Goal: Task Accomplishment & Management: Manage account settings

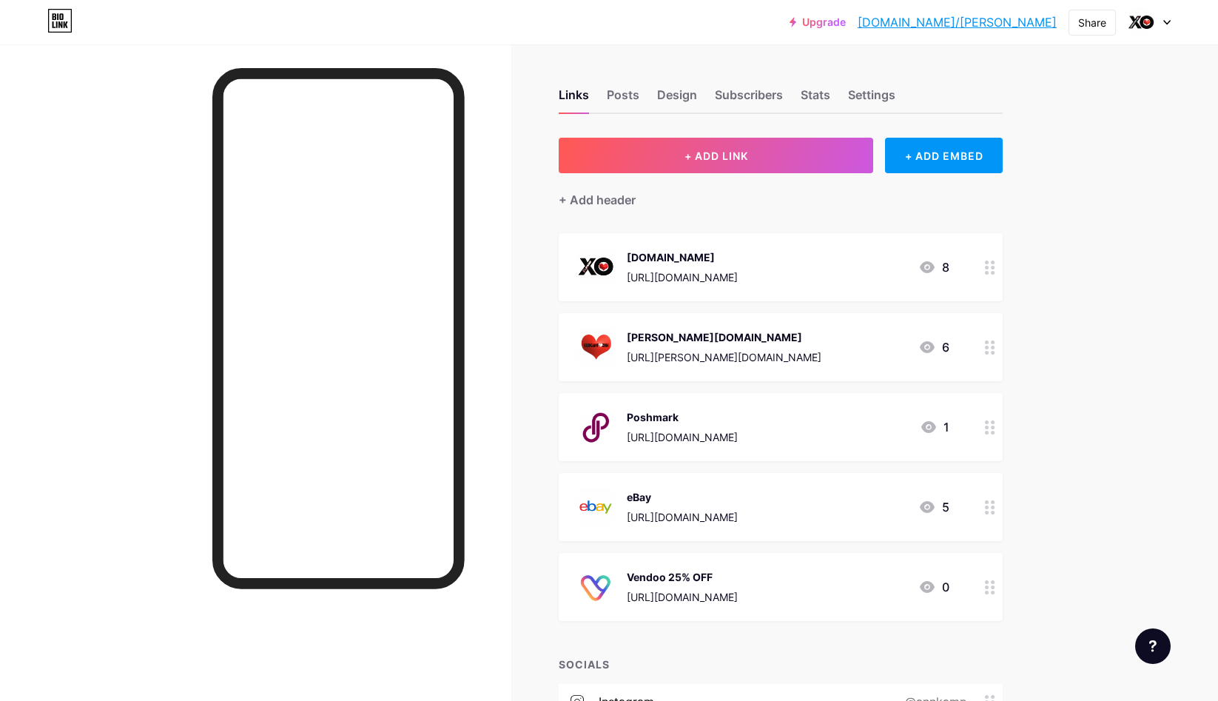
scroll to position [292, 0]
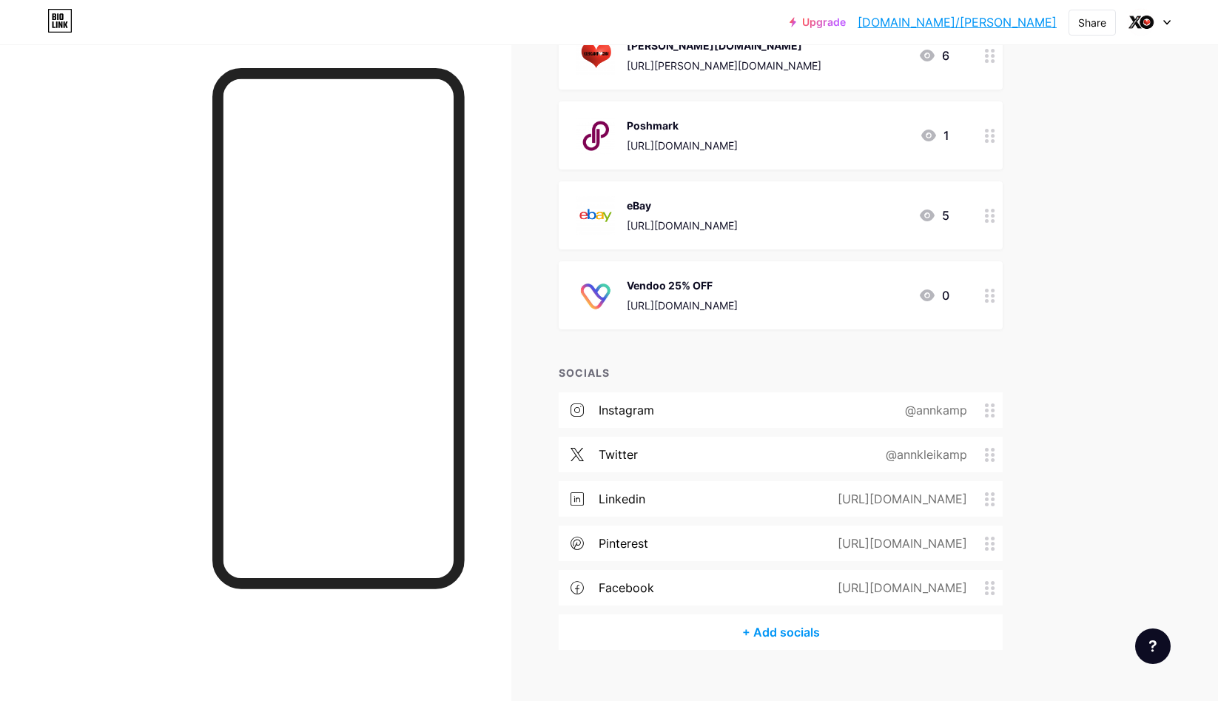
click at [987, 297] on icon at bounding box center [990, 296] width 10 height 14
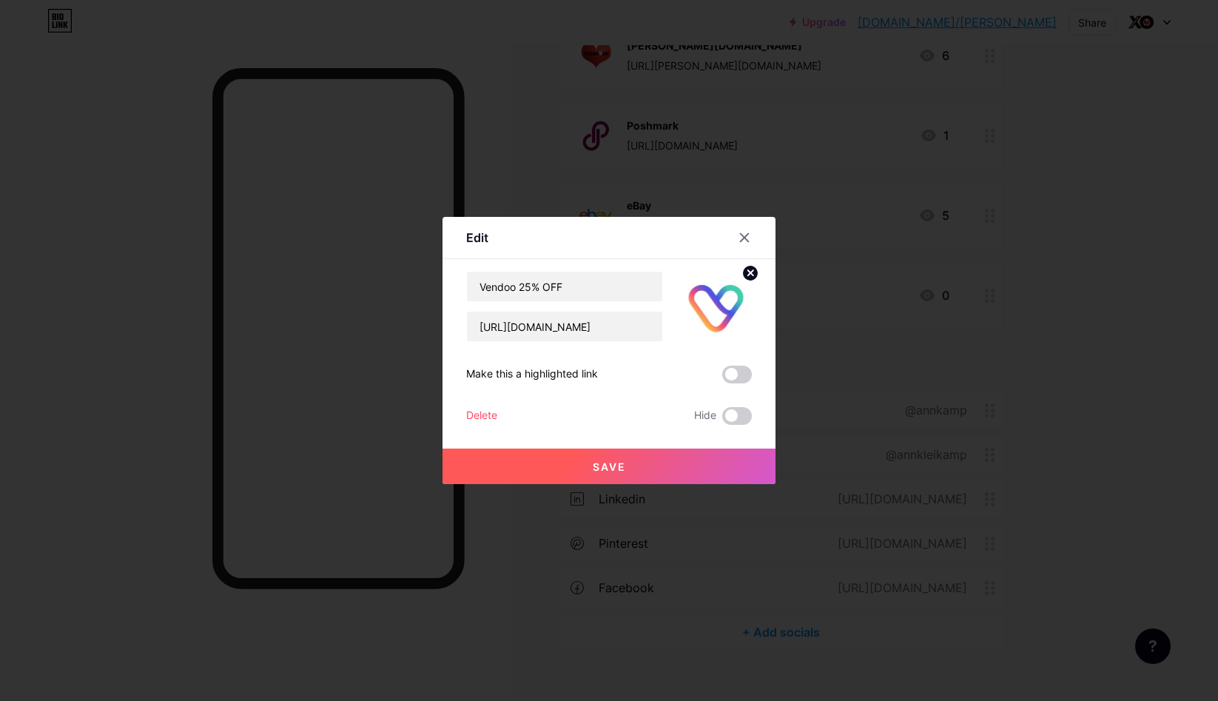
click at [485, 416] on div "Delete" at bounding box center [481, 416] width 31 height 18
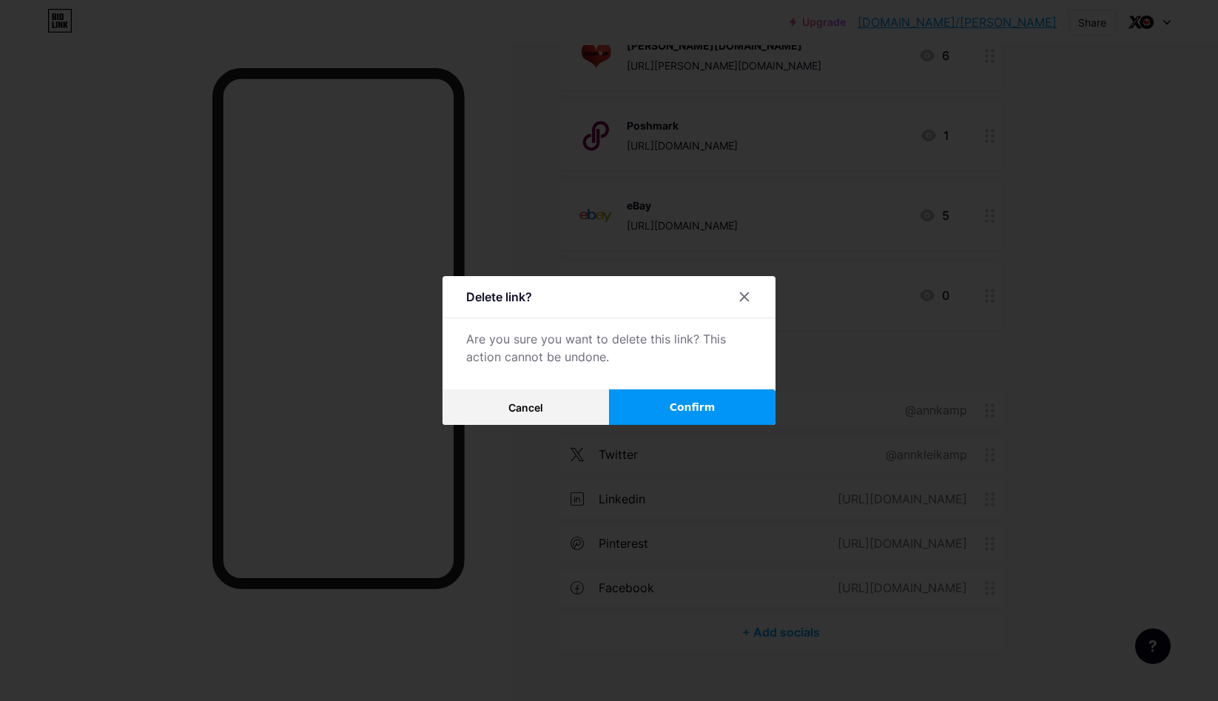
click at [697, 406] on span "Confirm" at bounding box center [693, 408] width 46 height 16
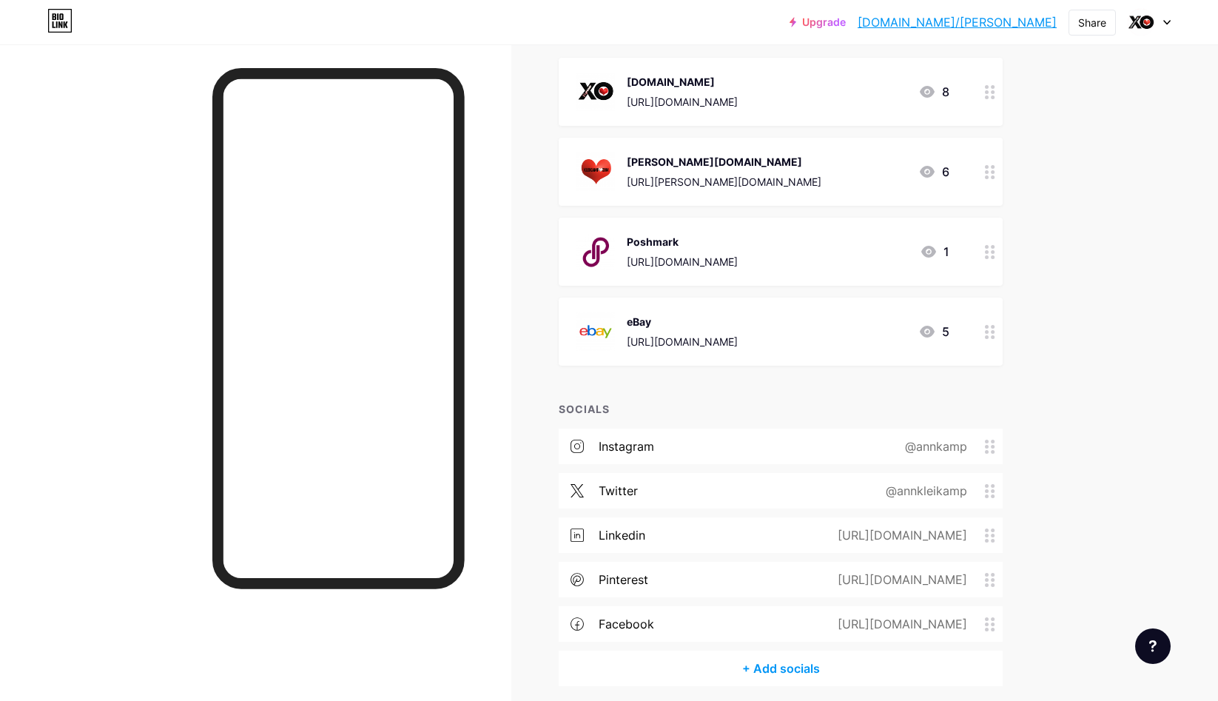
scroll to position [152, 0]
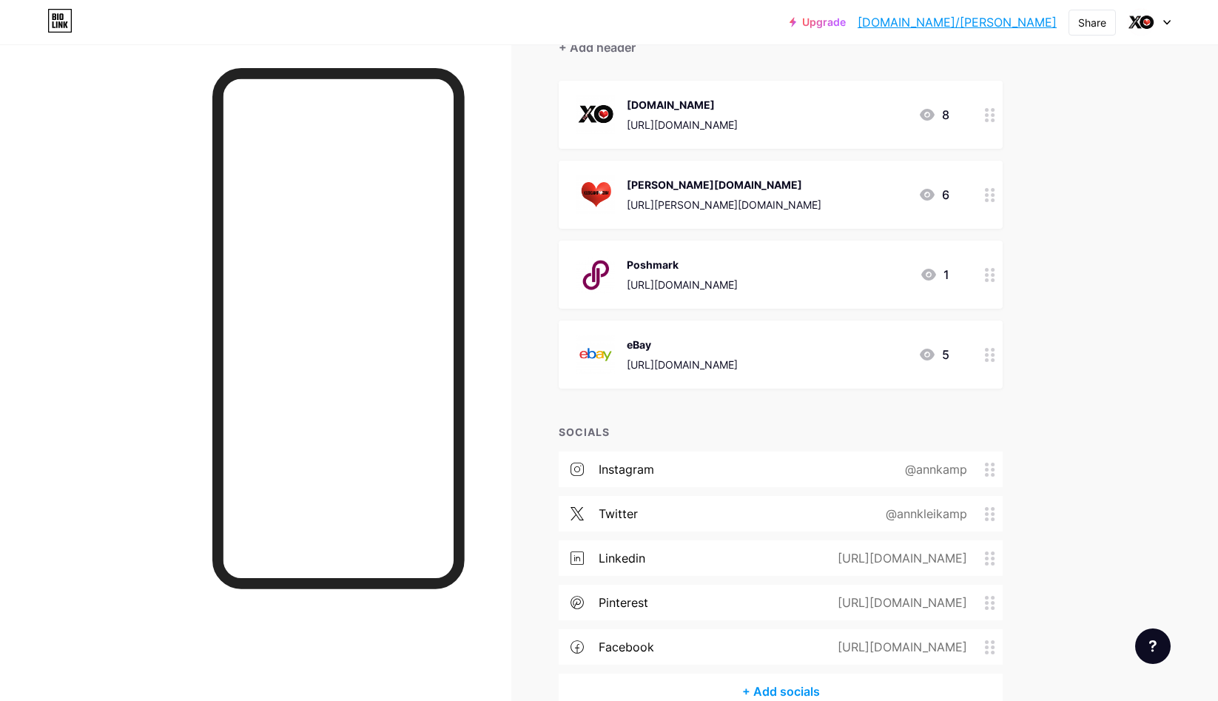
click at [991, 195] on icon at bounding box center [990, 195] width 10 height 14
click at [745, 235] on icon at bounding box center [745, 238] width 12 height 12
drag, startPoint x: 753, startPoint y: 194, endPoint x: 757, endPoint y: 181, distance: 14.0
click at [757, 181] on div "[PERSON_NAME][DOMAIN_NAME] [URL][PERSON_NAME][DOMAIN_NAME]" at bounding box center [724, 194] width 195 height 38
click at [748, 234] on icon at bounding box center [745, 238] width 8 height 8
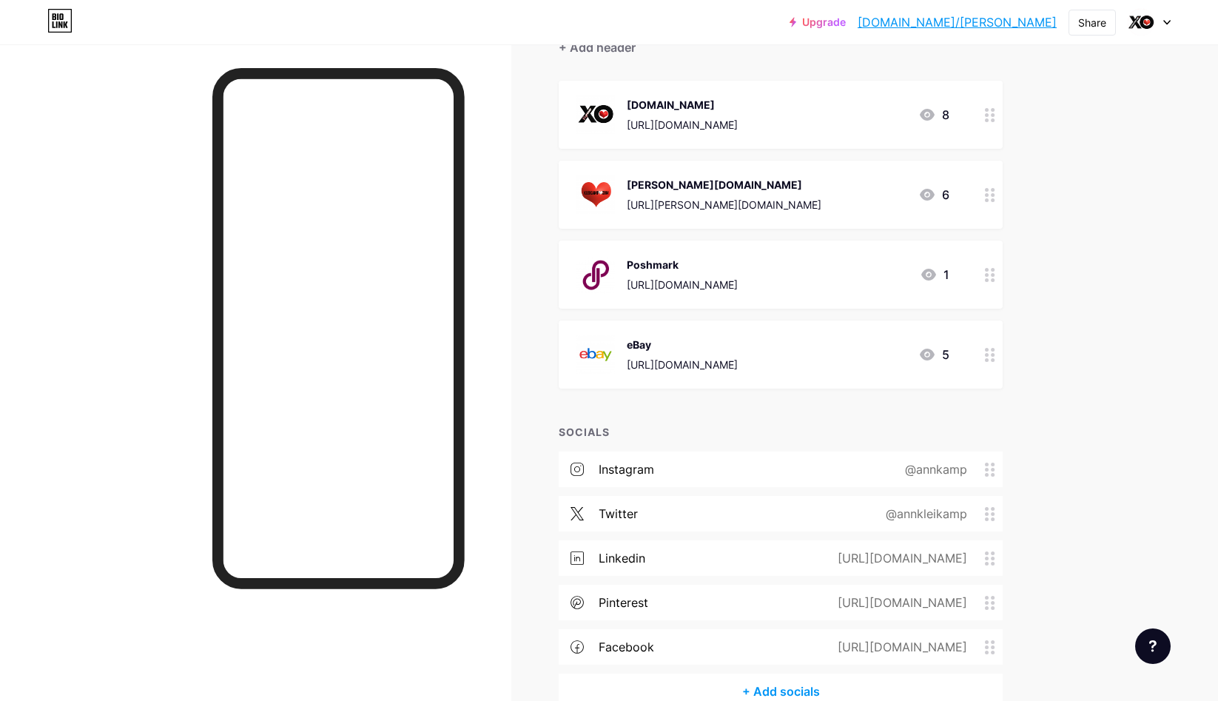
click at [992, 195] on circle at bounding box center [993, 195] width 4 height 4
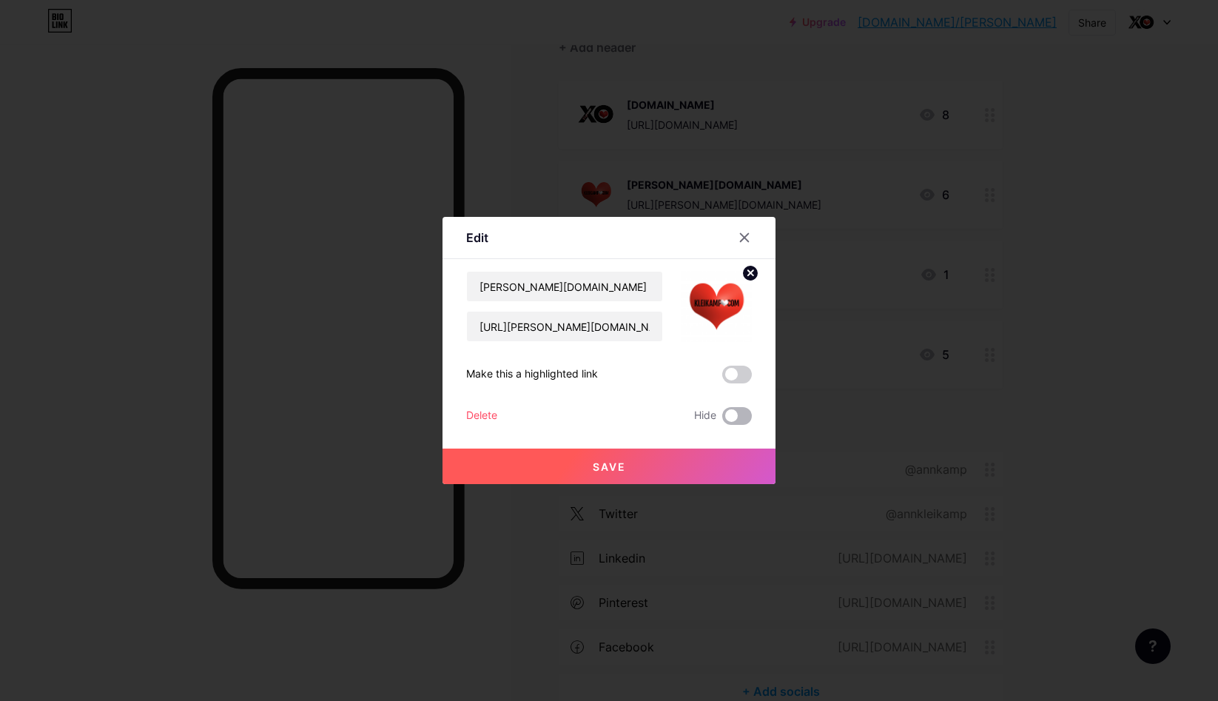
click at [736, 414] on span at bounding box center [737, 416] width 30 height 18
click at [722, 420] on input "checkbox" at bounding box center [722, 420] width 0 height 0
click at [612, 466] on span "Save" at bounding box center [609, 466] width 33 height 13
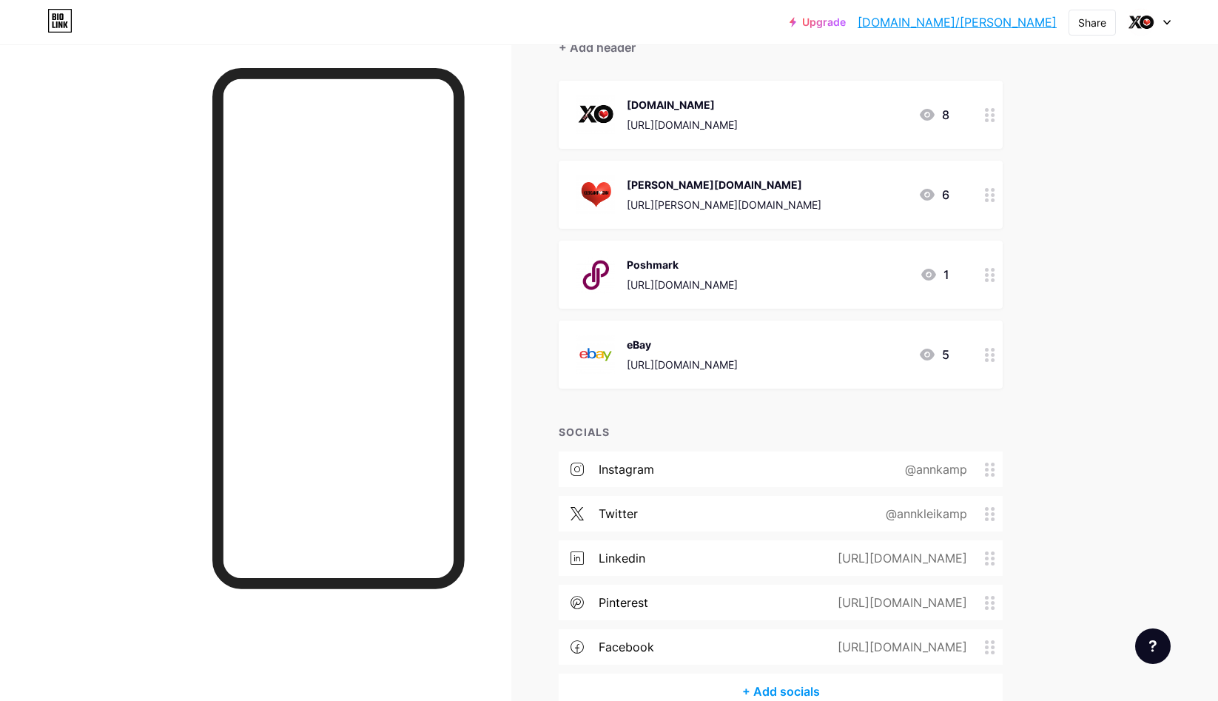
click at [992, 355] on icon at bounding box center [990, 355] width 10 height 14
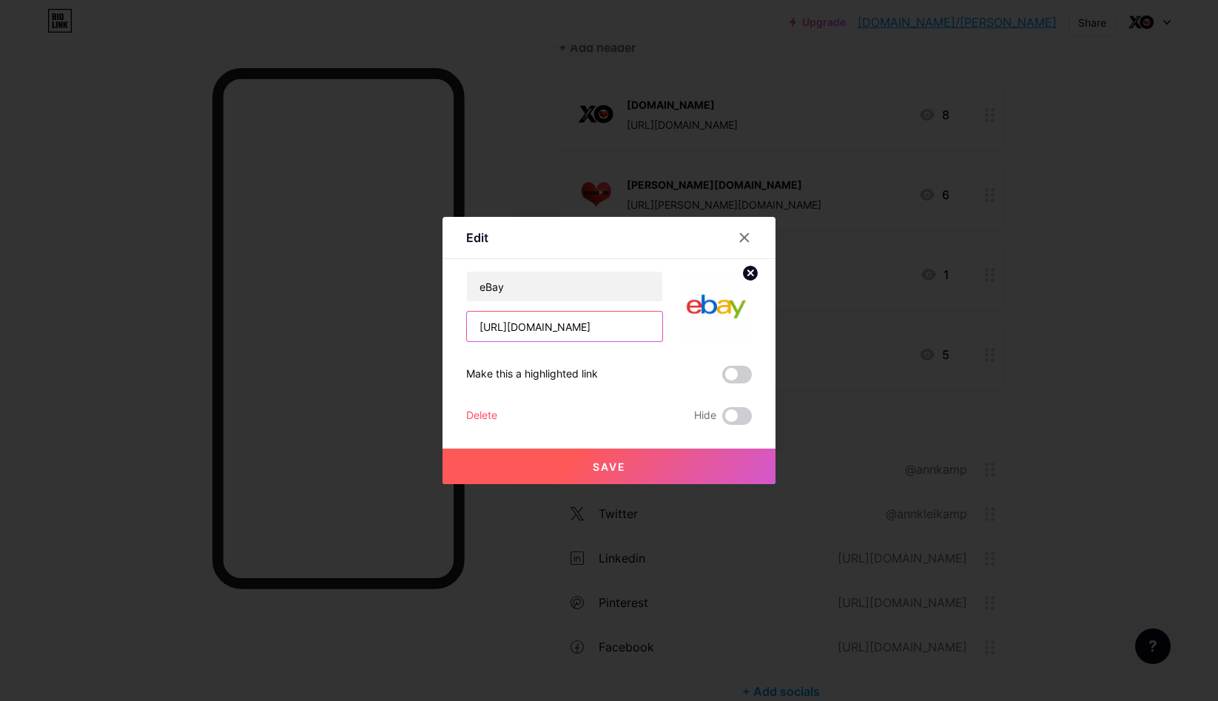
click at [599, 323] on input "[URL][DOMAIN_NAME]" at bounding box center [564, 327] width 195 height 30
paste input "text"
type input "[URL][DOMAIN_NAME]"
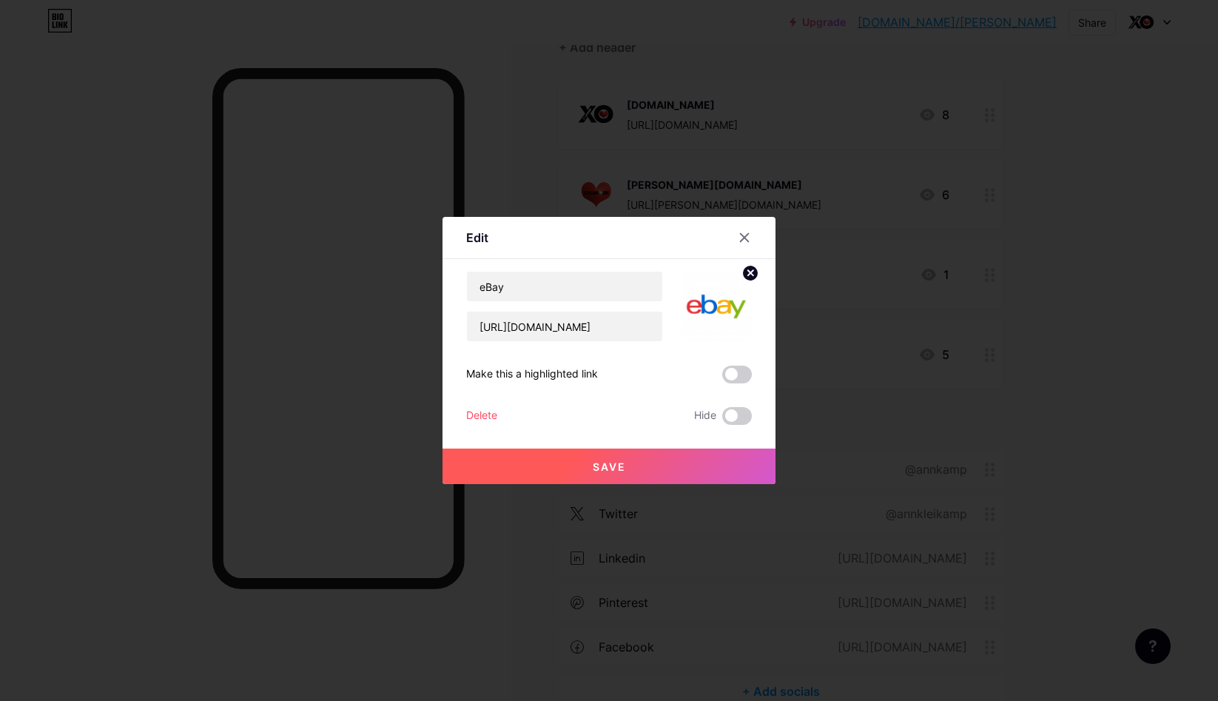
click at [610, 471] on span "Save" at bounding box center [609, 466] width 33 height 13
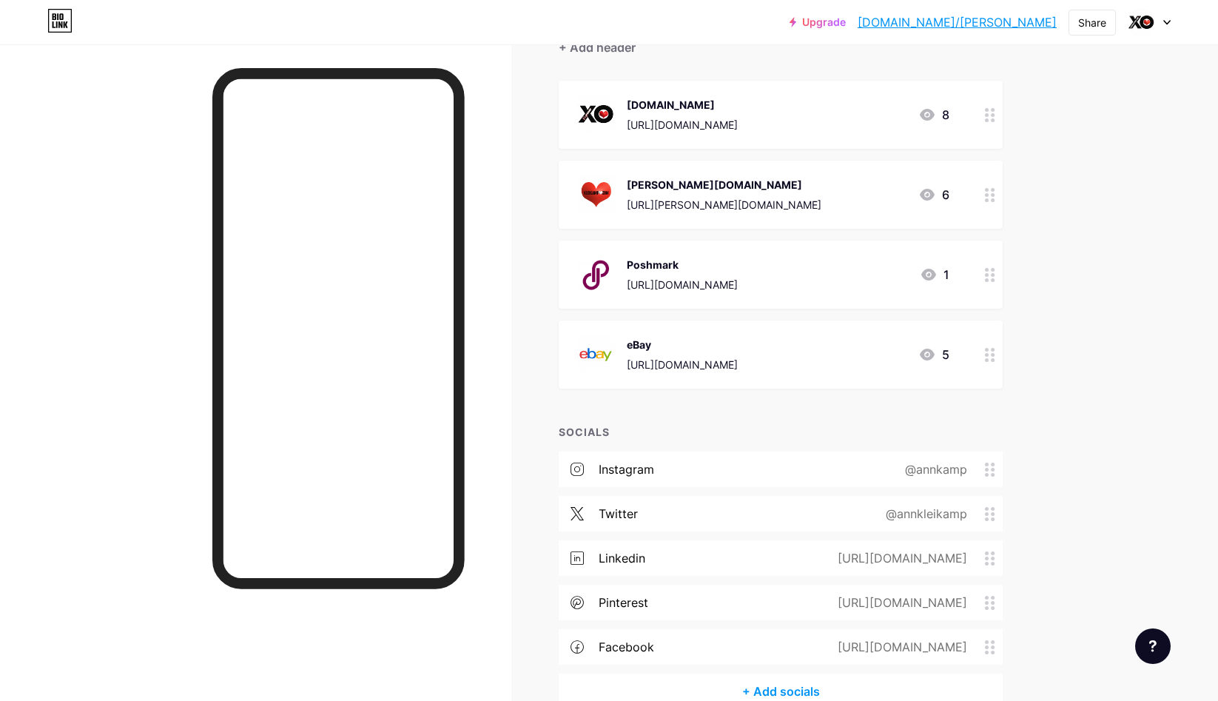
scroll to position [234, 0]
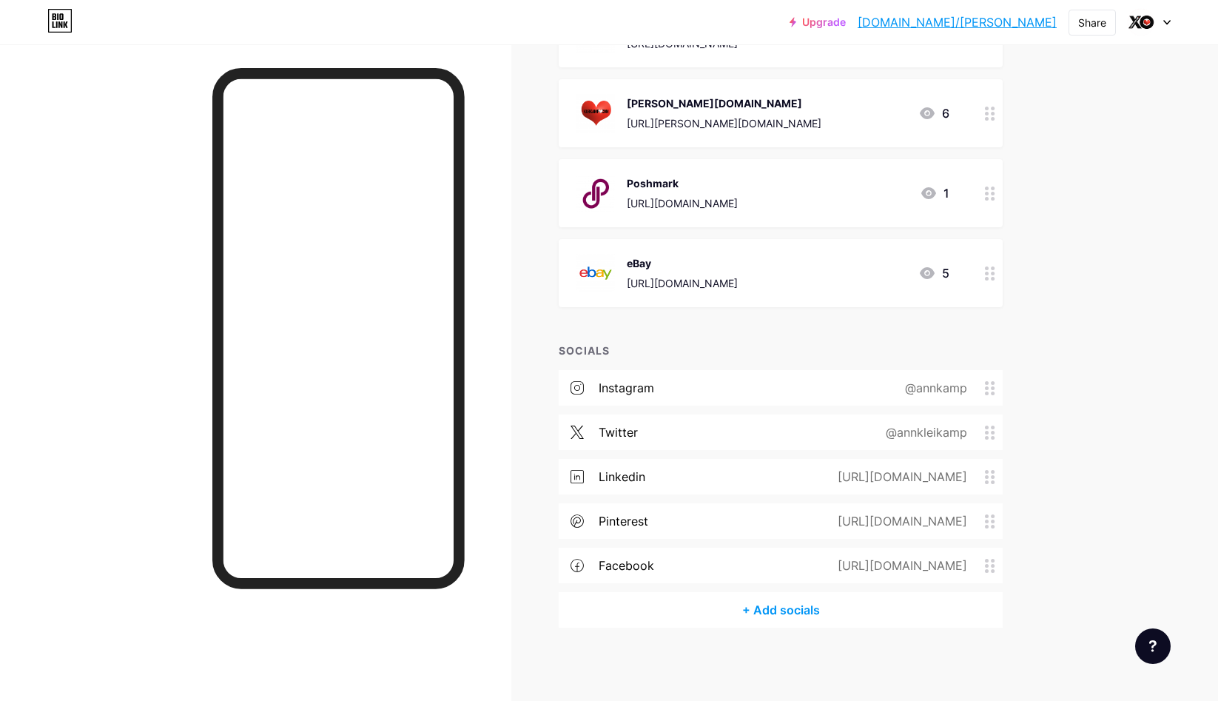
click at [788, 603] on div "+ Add socials" at bounding box center [781, 610] width 444 height 36
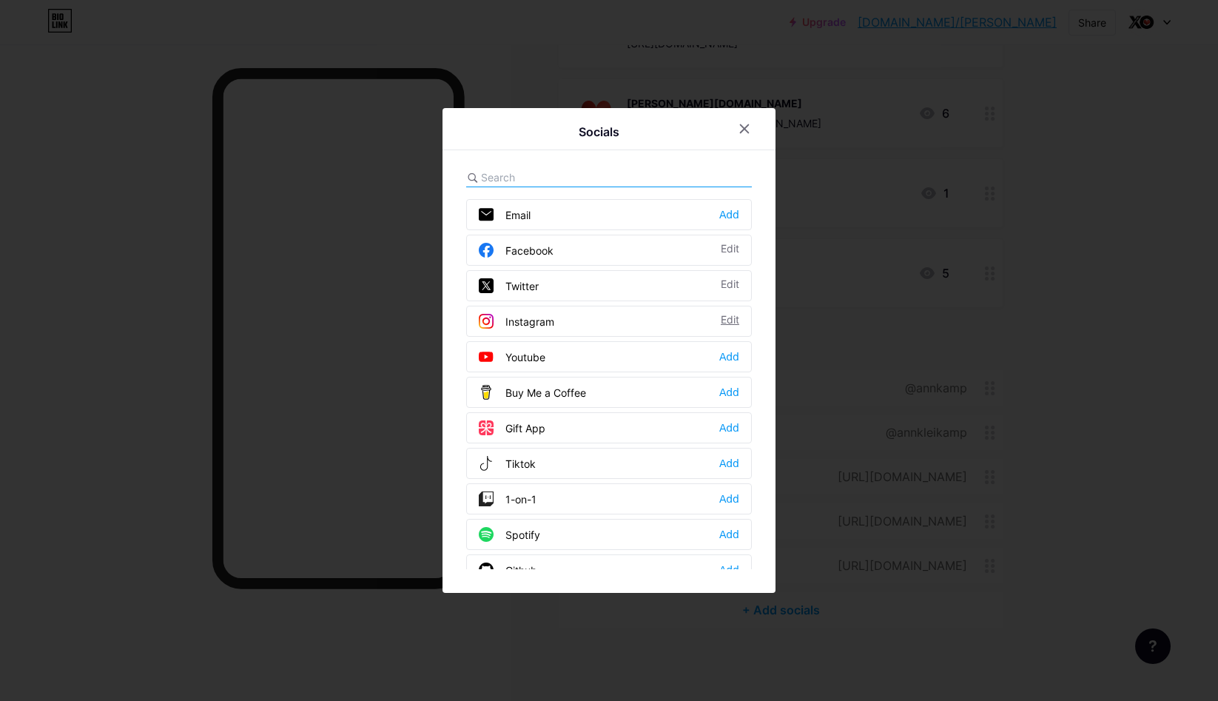
click at [730, 315] on div "Edit" at bounding box center [730, 321] width 19 height 15
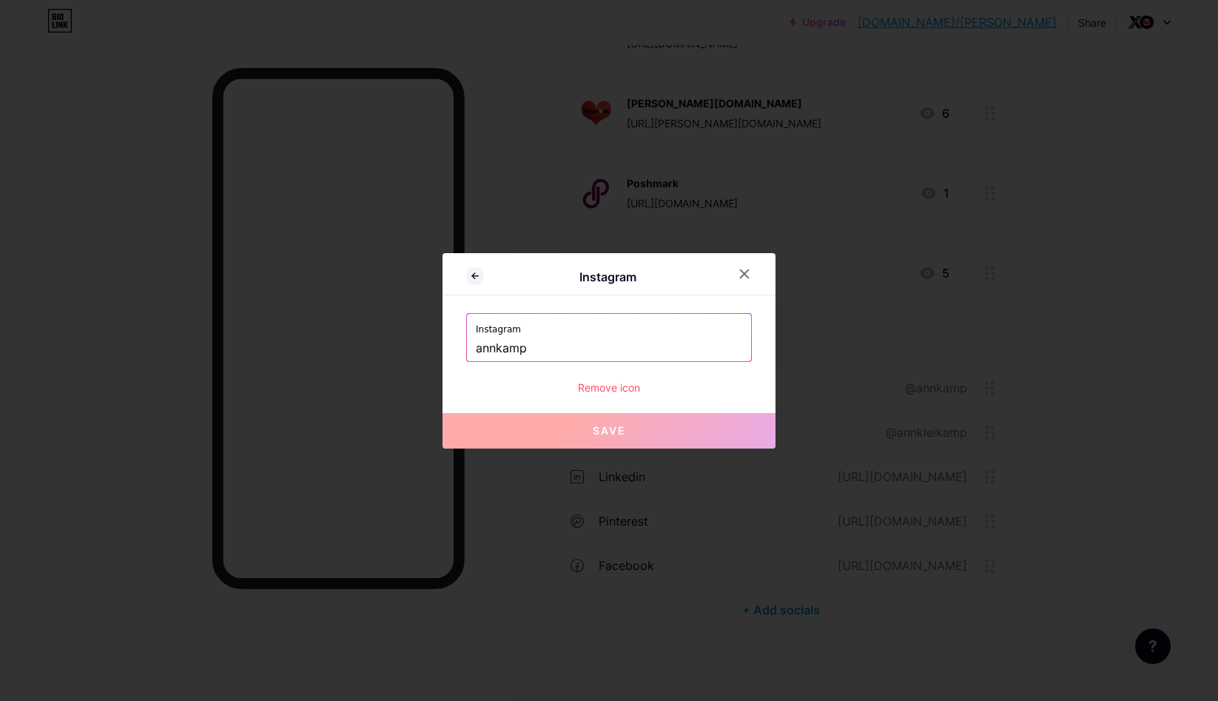
click at [568, 340] on input "annkamp" at bounding box center [609, 348] width 266 height 25
paste input "[URL][DOMAIN_NAME]"
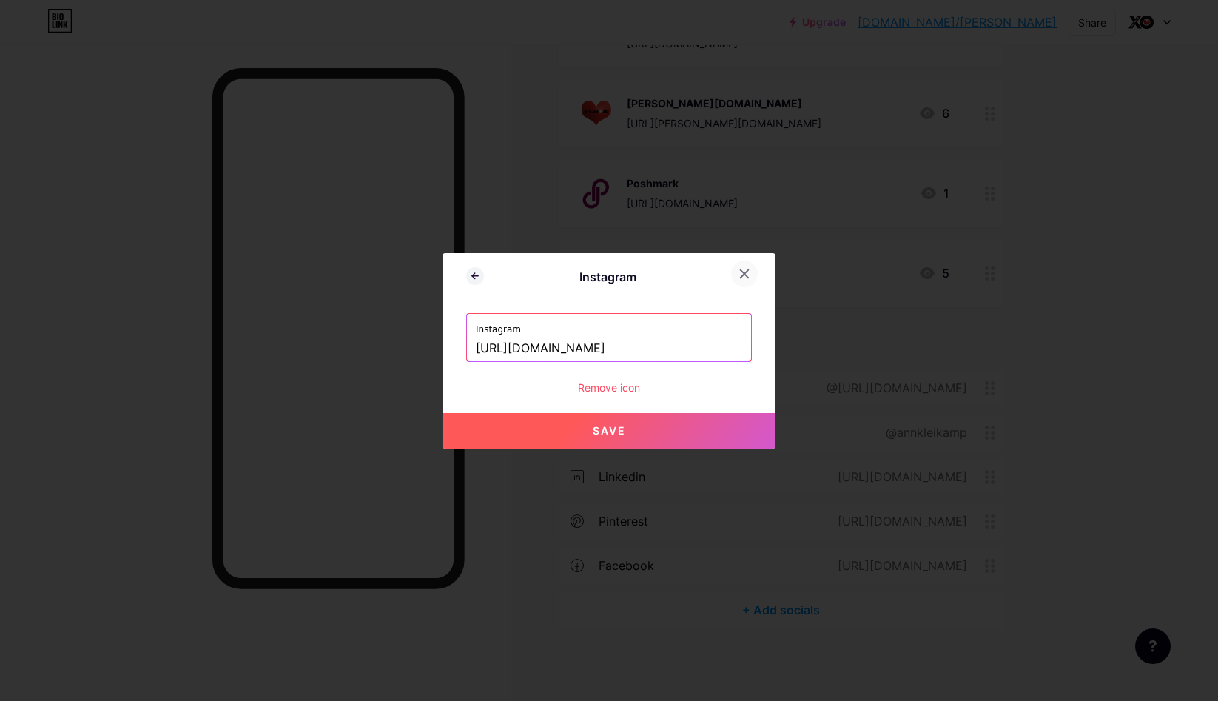
type input "[URL][DOMAIN_NAME]"
click at [751, 270] on div at bounding box center [744, 274] width 27 height 27
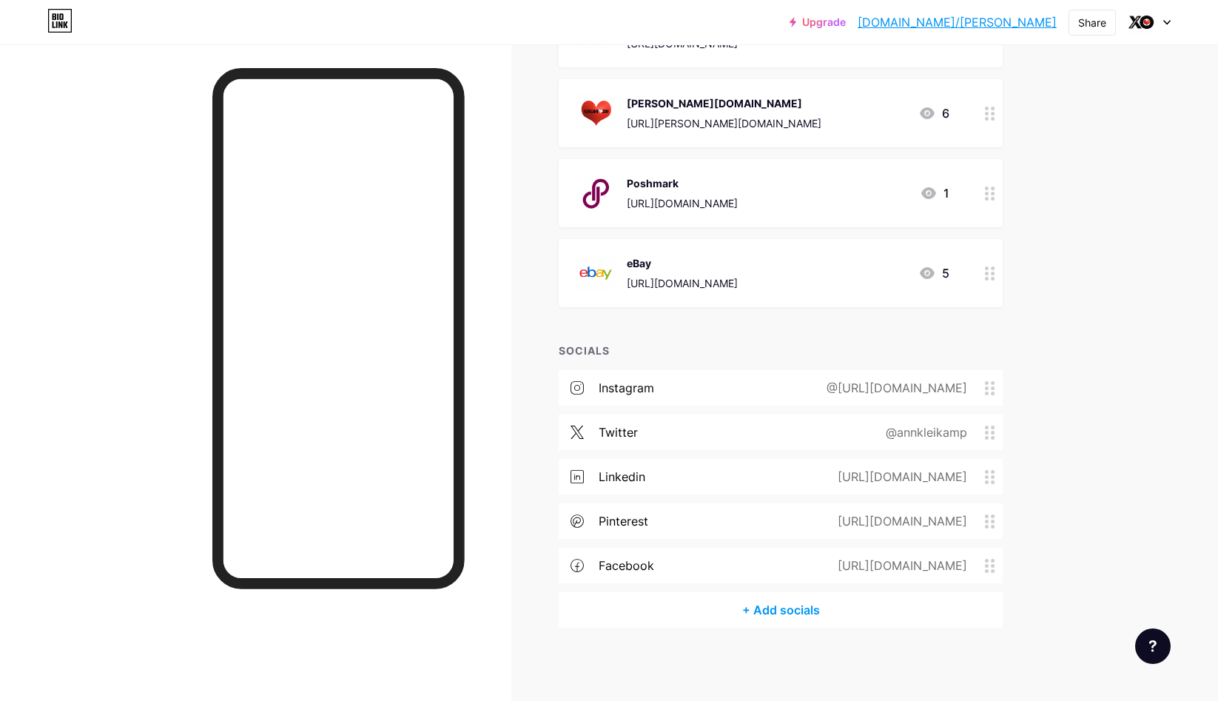
click at [992, 388] on circle at bounding box center [993, 388] width 4 height 4
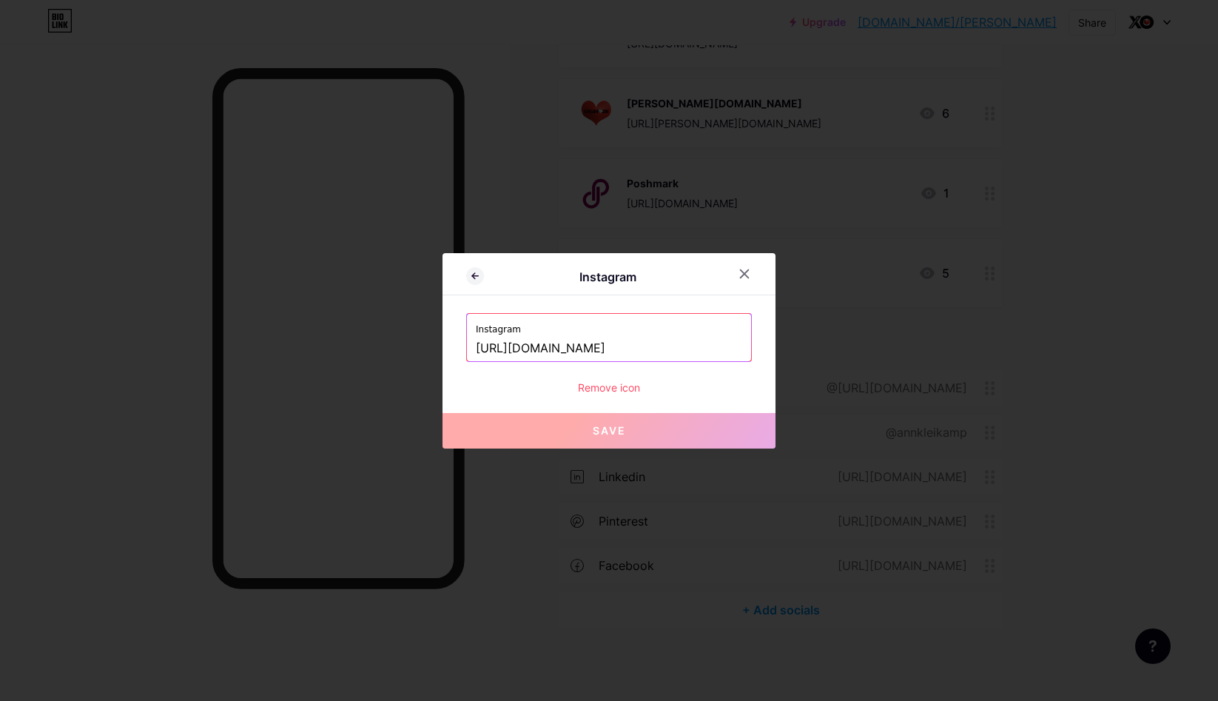
click at [626, 344] on input "[URL][DOMAIN_NAME]" at bounding box center [609, 348] width 266 height 25
click at [633, 345] on input "[URL][DOMAIN_NAME]" at bounding box center [609, 348] width 266 height 25
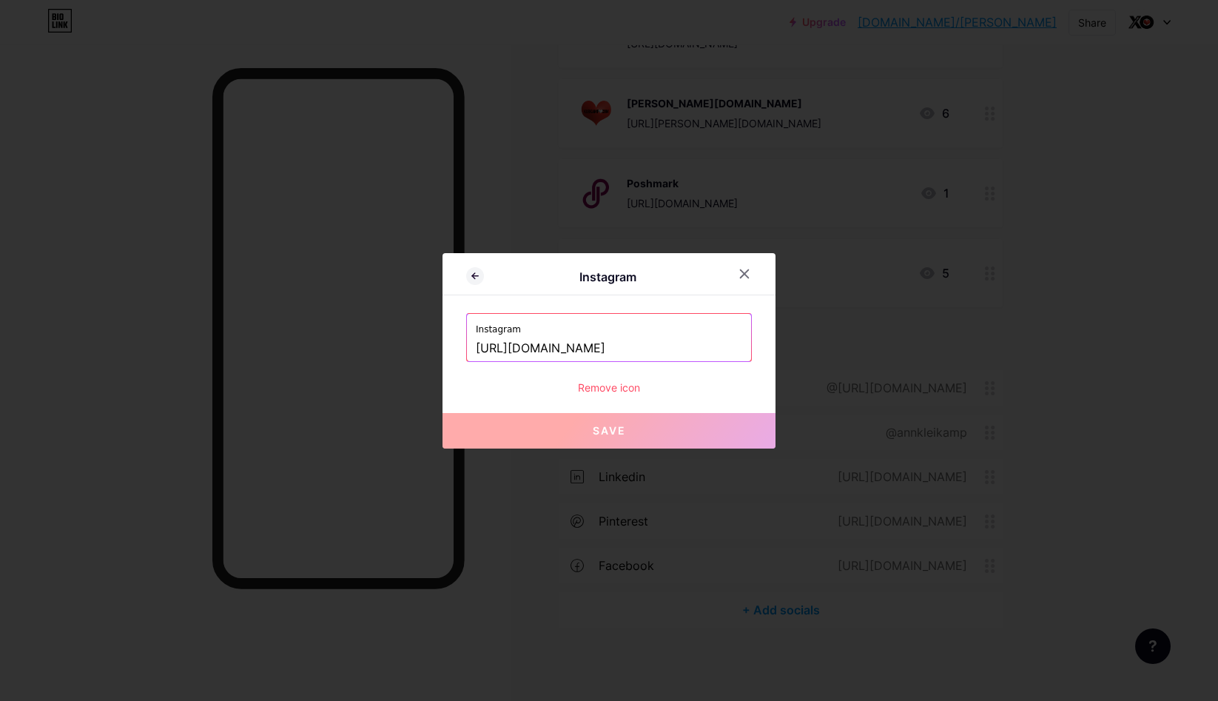
drag, startPoint x: 636, startPoint y: 345, endPoint x: 507, endPoint y: 349, distance: 128.8
click at [507, 349] on input "[URL][DOMAIN_NAME]" at bounding box center [609, 348] width 266 height 25
click at [642, 345] on input "[URL][DOMAIN_NAME]" at bounding box center [609, 348] width 266 height 25
drag, startPoint x: 635, startPoint y: 345, endPoint x: 471, endPoint y: 345, distance: 163.6
click at [471, 345] on div "Instagram [URL][DOMAIN_NAME]" at bounding box center [609, 337] width 284 height 47
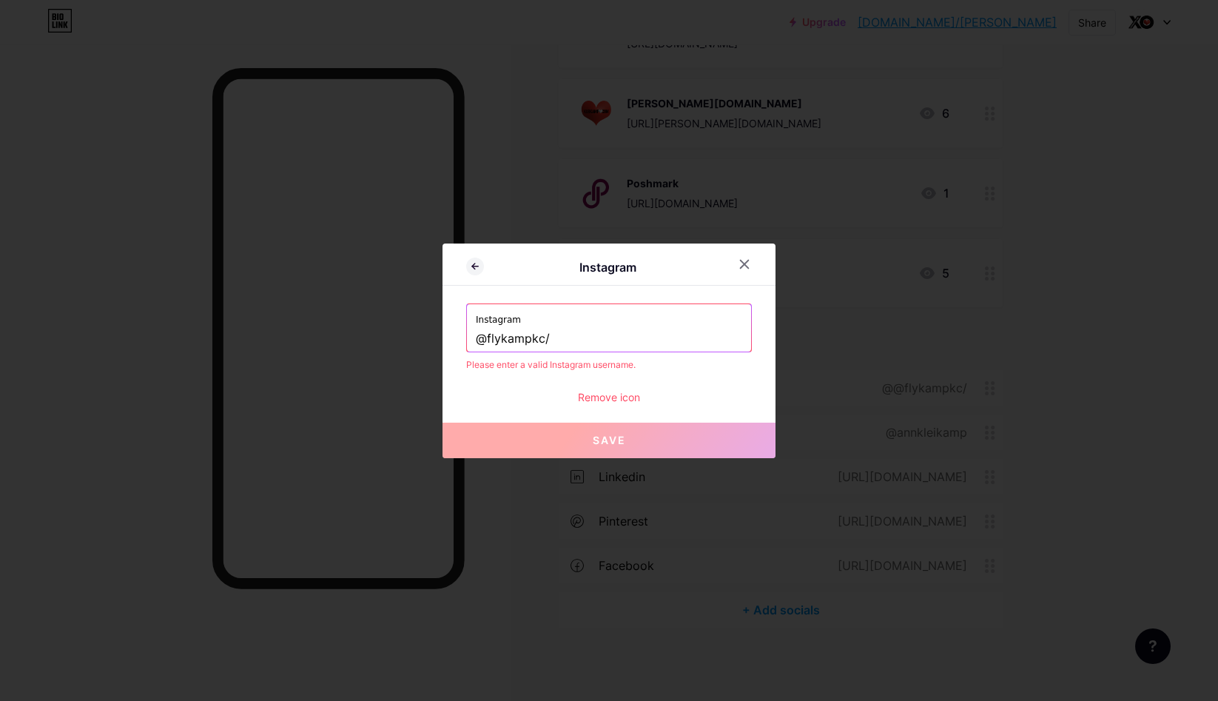
click at [555, 339] on input "@flykampkc/" at bounding box center [609, 338] width 266 height 25
click at [653, 363] on div "Please enter a valid Instagram username." at bounding box center [609, 364] width 286 height 13
click at [486, 338] on input "@flykampkc" at bounding box center [609, 338] width 266 height 25
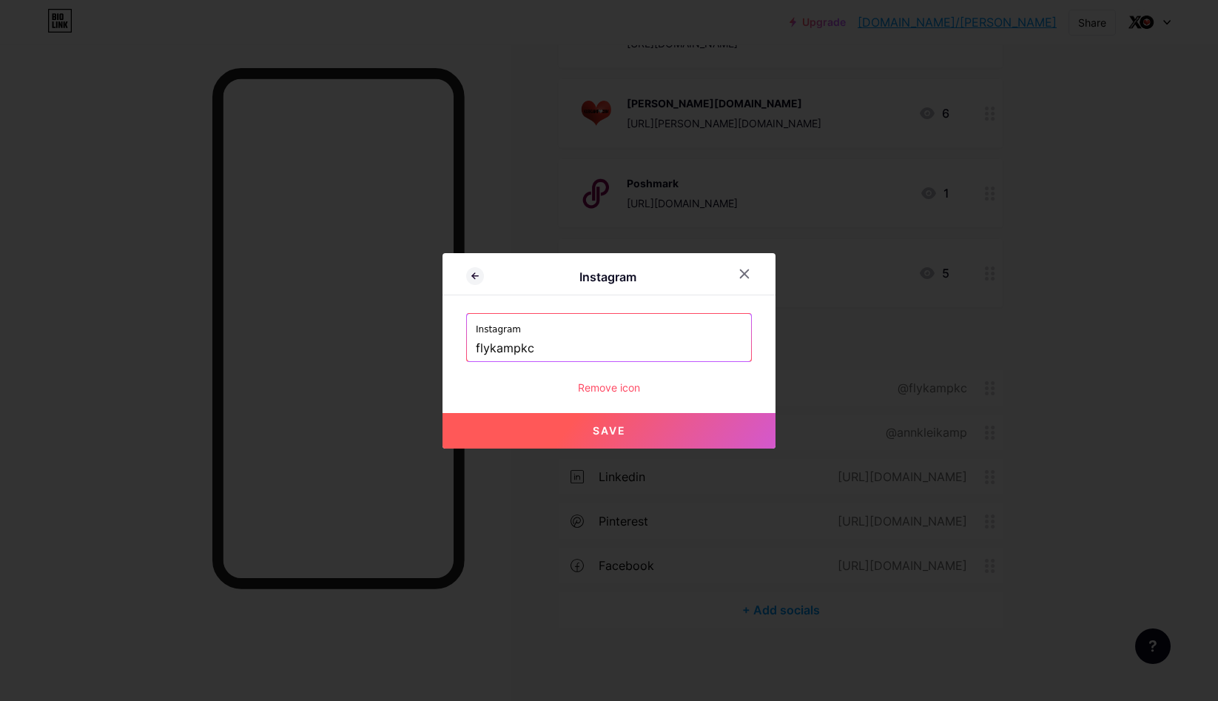
click at [608, 429] on span "Save" at bounding box center [609, 430] width 33 height 13
type input "[URL][DOMAIN_NAME]"
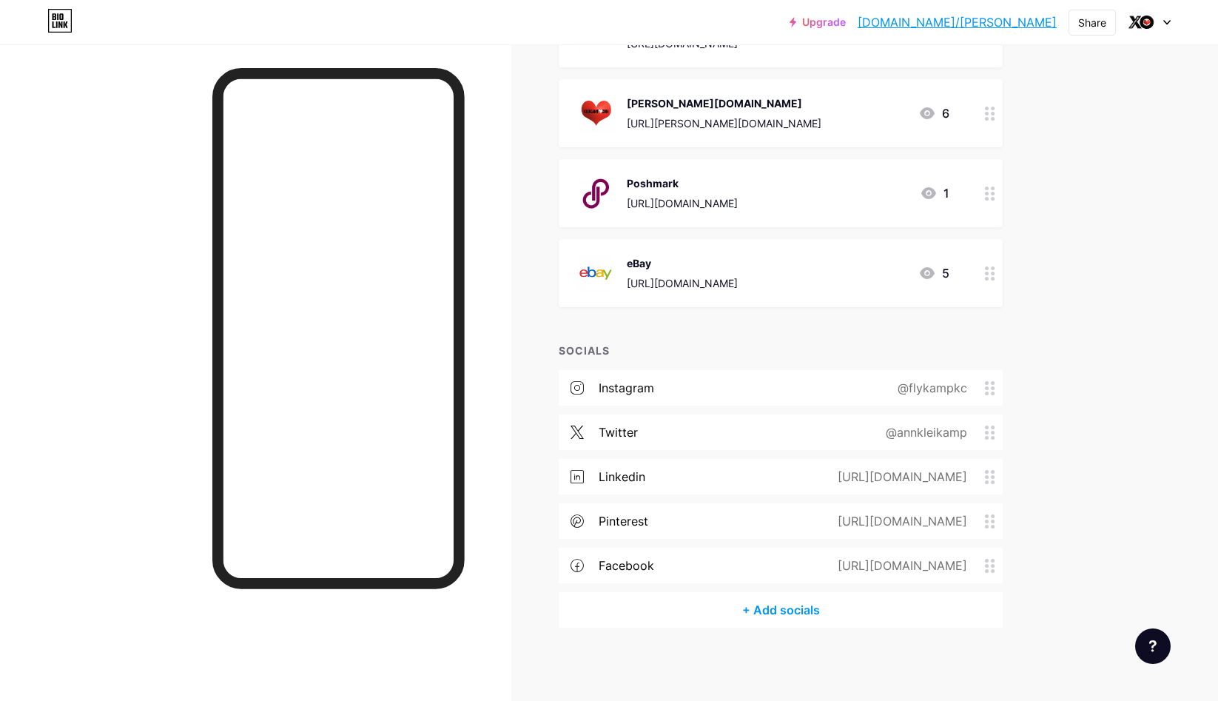
click at [944, 386] on div "@flykampkc" at bounding box center [929, 388] width 111 height 18
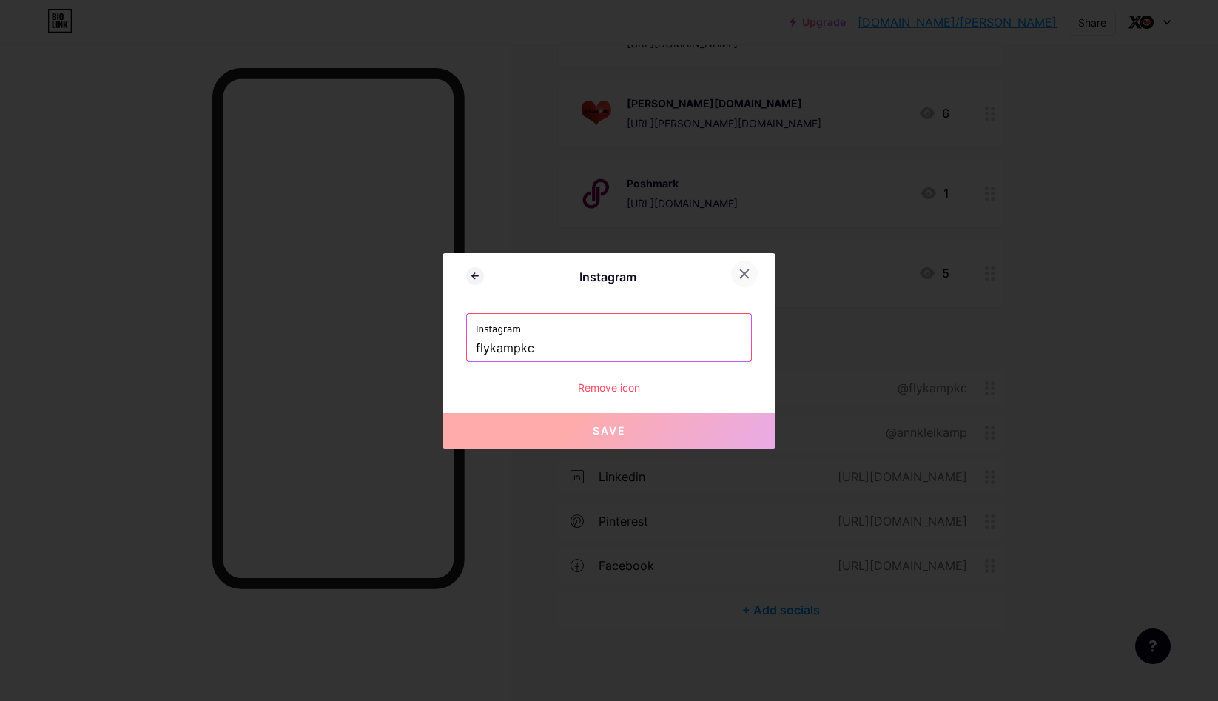
click at [736, 269] on div at bounding box center [744, 274] width 27 height 27
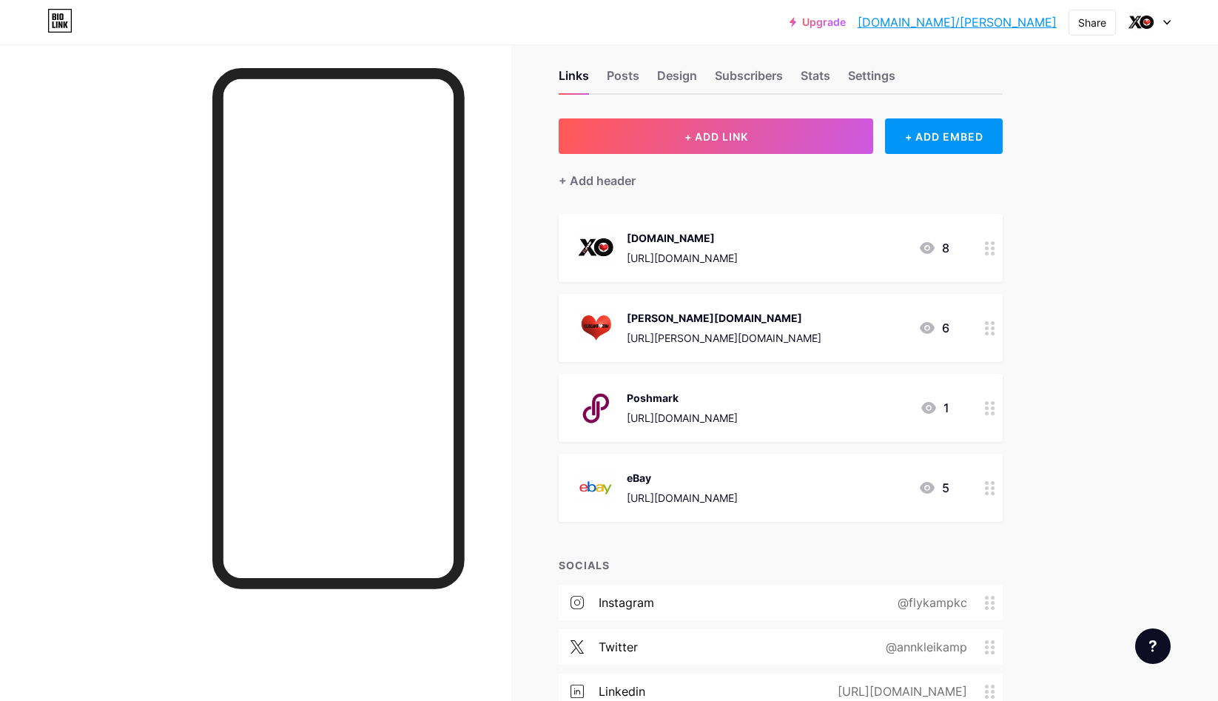
scroll to position [0, 0]
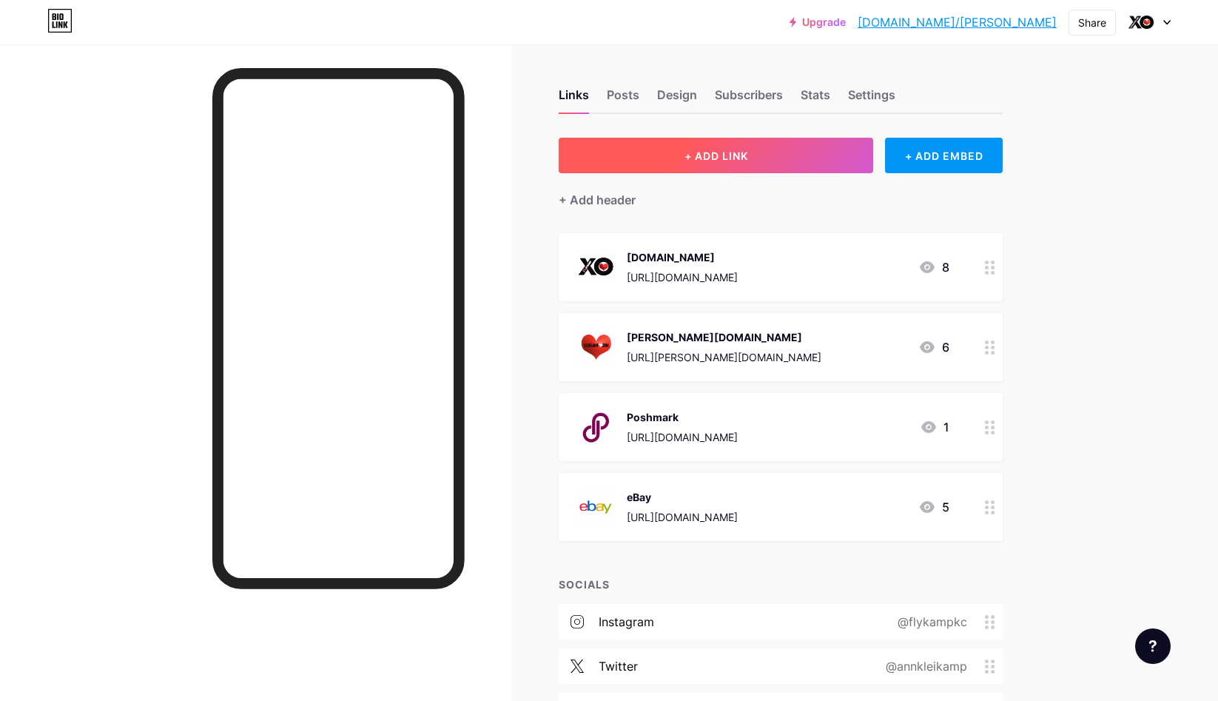
click at [735, 163] on button "+ ADD LINK" at bounding box center [716, 156] width 315 height 36
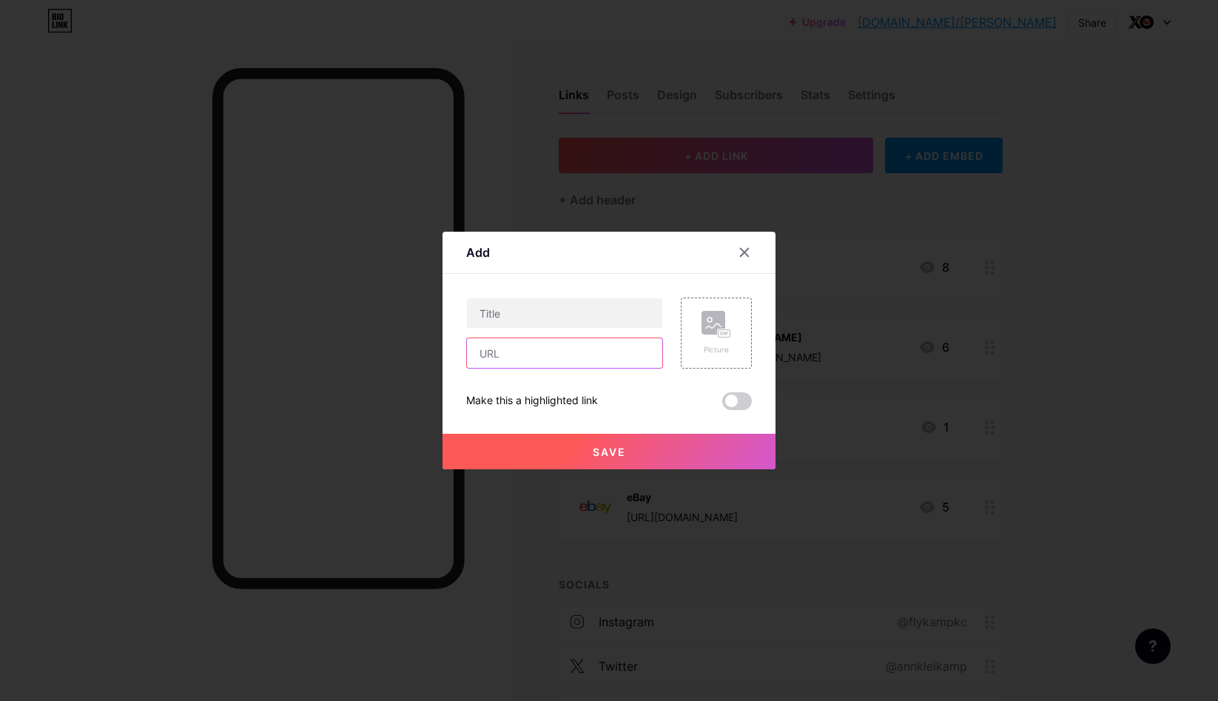
click at [527, 352] on input "text" at bounding box center [564, 353] width 195 height 30
paste input "[URL][DOMAIN_NAME]"
type input "[URL][DOMAIN_NAME]"
click at [528, 311] on input "text" at bounding box center [564, 313] width 195 height 30
type input "flykamp shop"
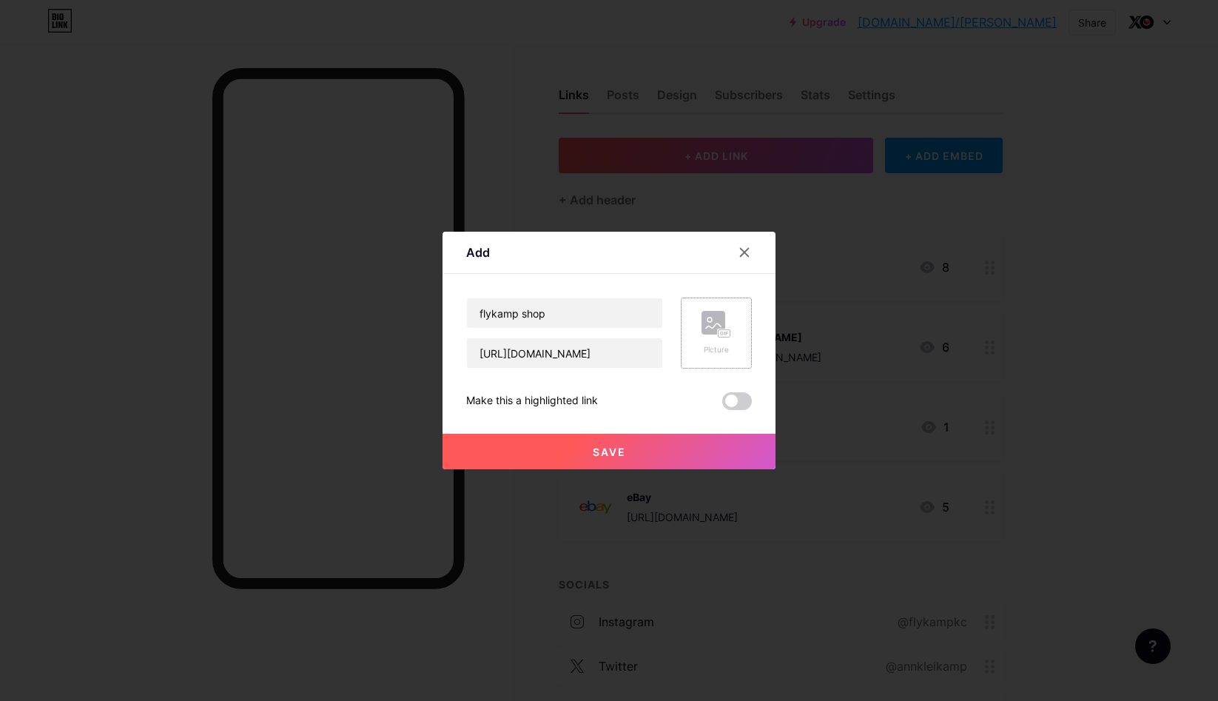
click at [714, 314] on rect at bounding box center [714, 323] width 24 height 24
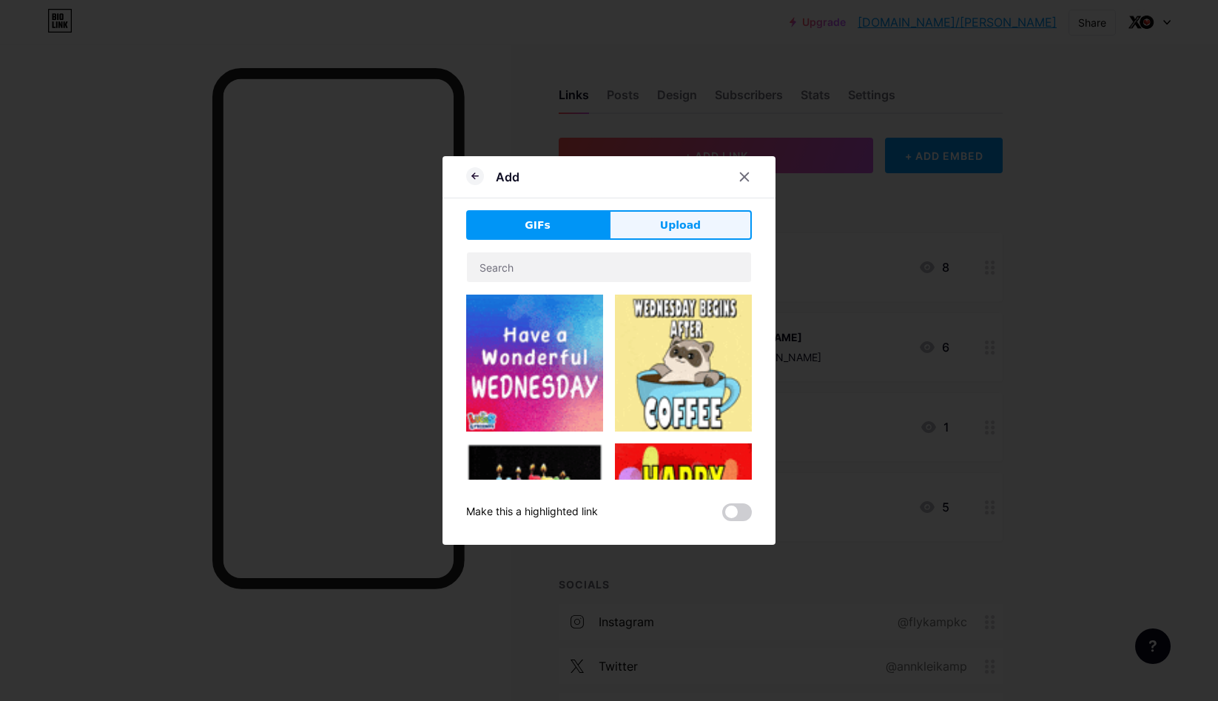
click at [682, 214] on button "Upload" at bounding box center [680, 225] width 143 height 30
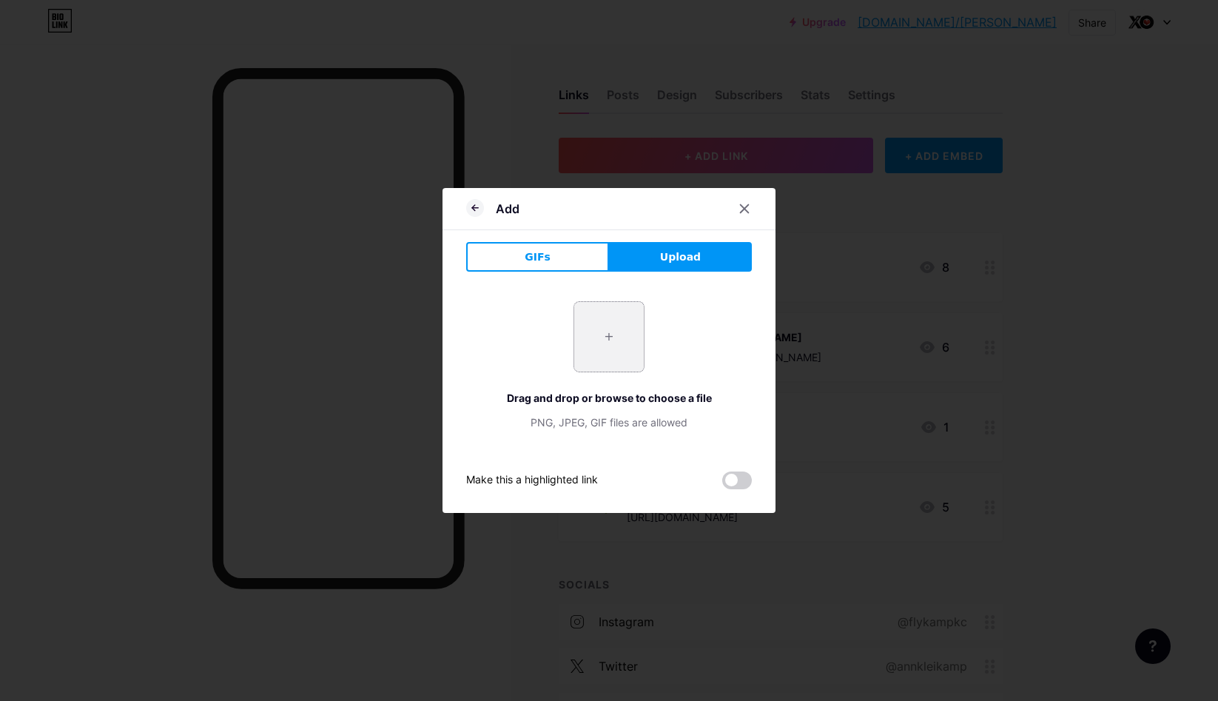
click at [607, 337] on input "file" at bounding box center [609, 337] width 70 height 70
type input "C:\fakepath\shop-app-logo-png_seeklogo-502748.png"
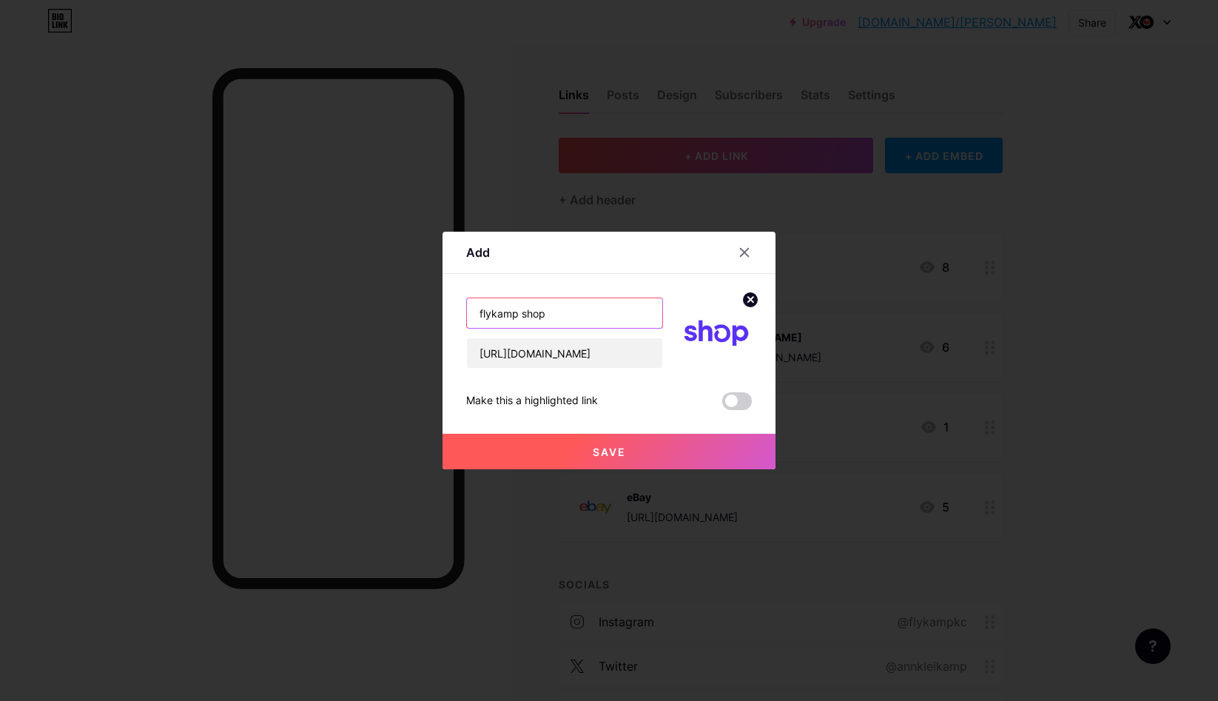
click at [566, 308] on input "flykamp shop" at bounding box center [564, 313] width 195 height 30
type input "flykamp"
click at [611, 456] on span "Save" at bounding box center [609, 452] width 33 height 13
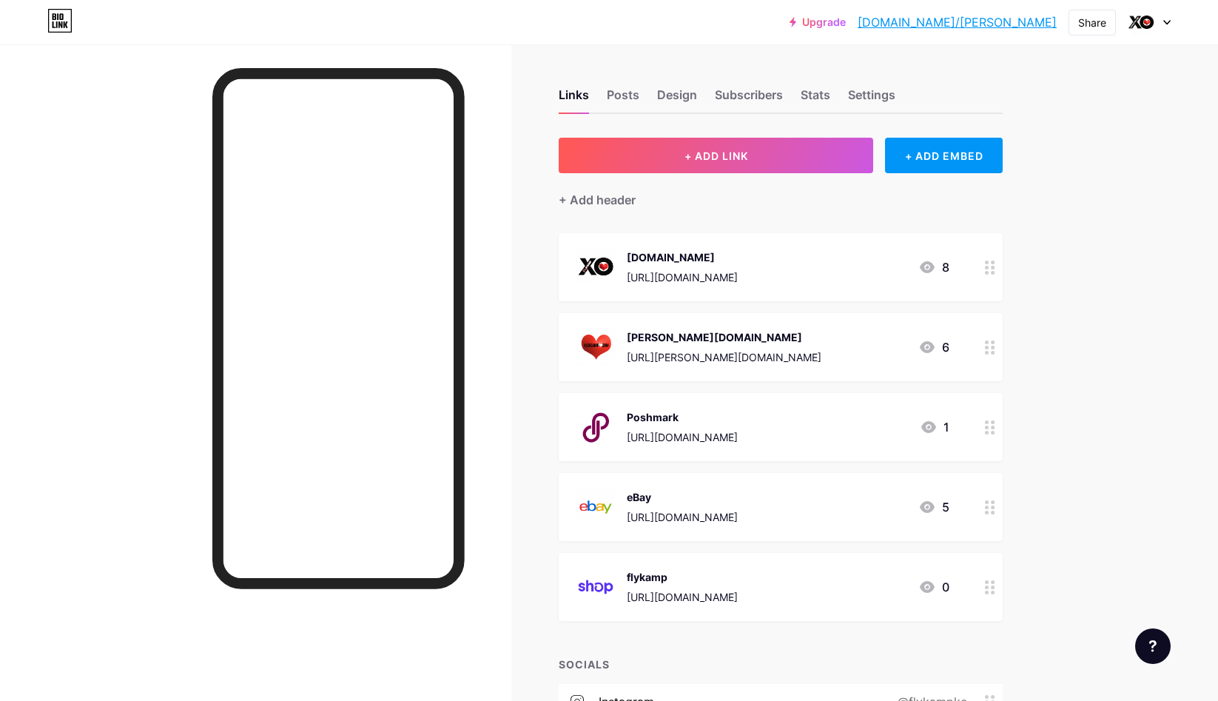
click at [991, 346] on circle at bounding box center [993, 348] width 4 height 4
click at [739, 418] on span at bounding box center [737, 416] width 30 height 18
click at [722, 420] on input "checkbox" at bounding box center [722, 420] width 0 height 0
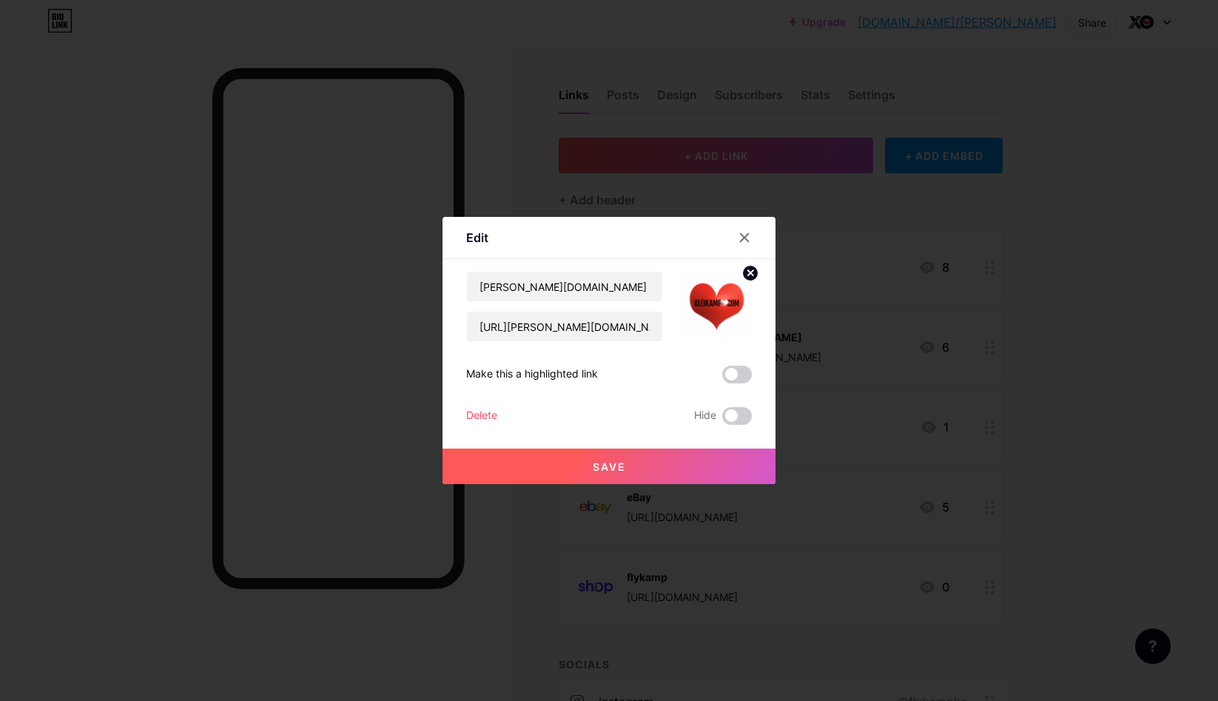
click at [613, 462] on span "Save" at bounding box center [609, 466] width 33 height 13
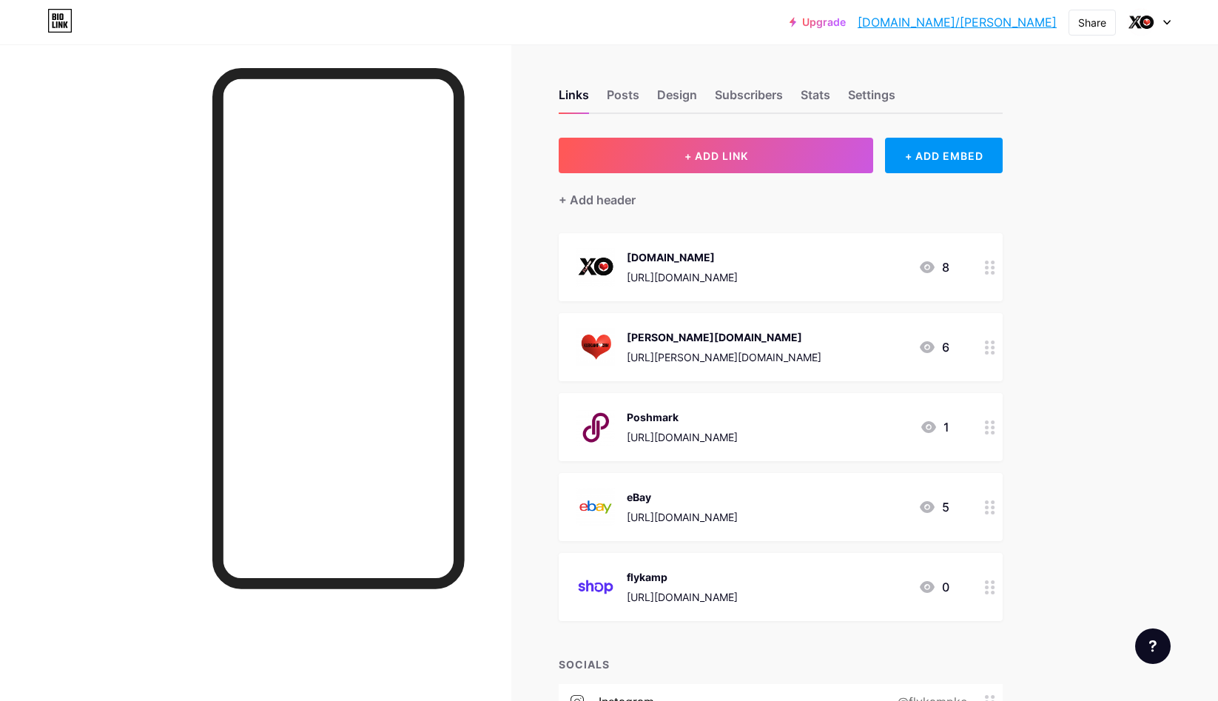
click at [990, 266] on icon at bounding box center [990, 268] width 10 height 14
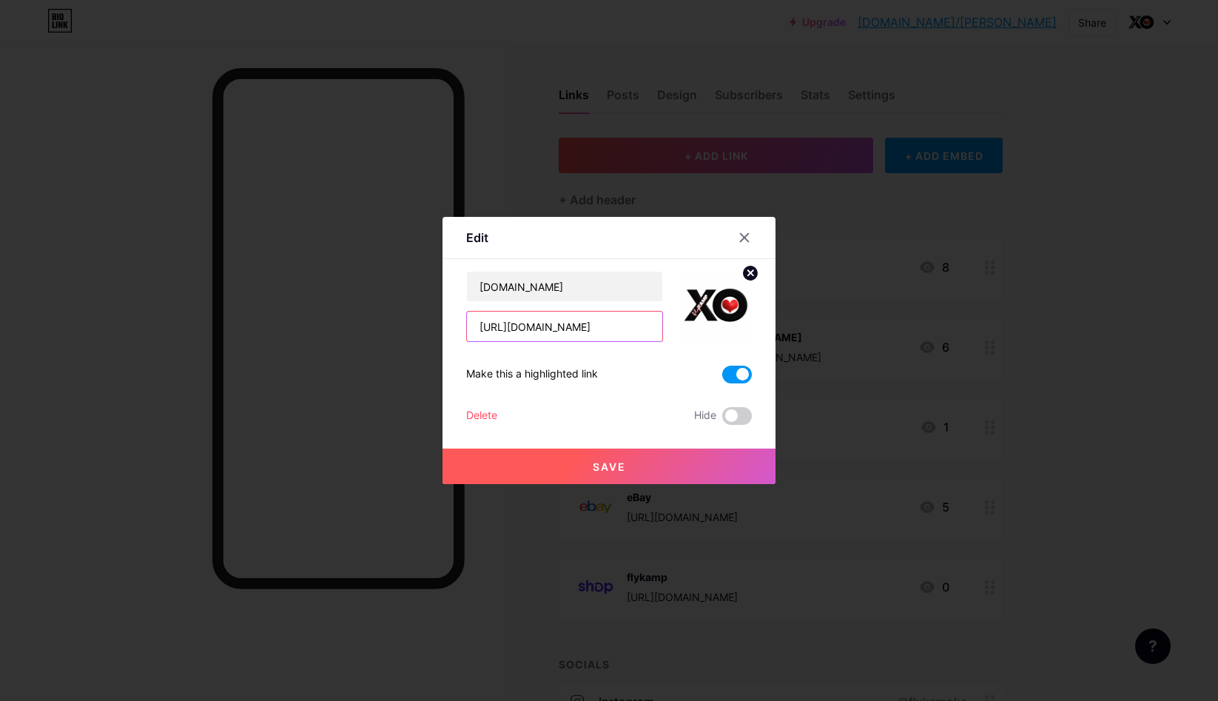
click at [654, 329] on input "[URL][DOMAIN_NAME]" at bounding box center [564, 327] width 195 height 30
paste input "text"
type input "[URL][DOMAIN_NAME]"
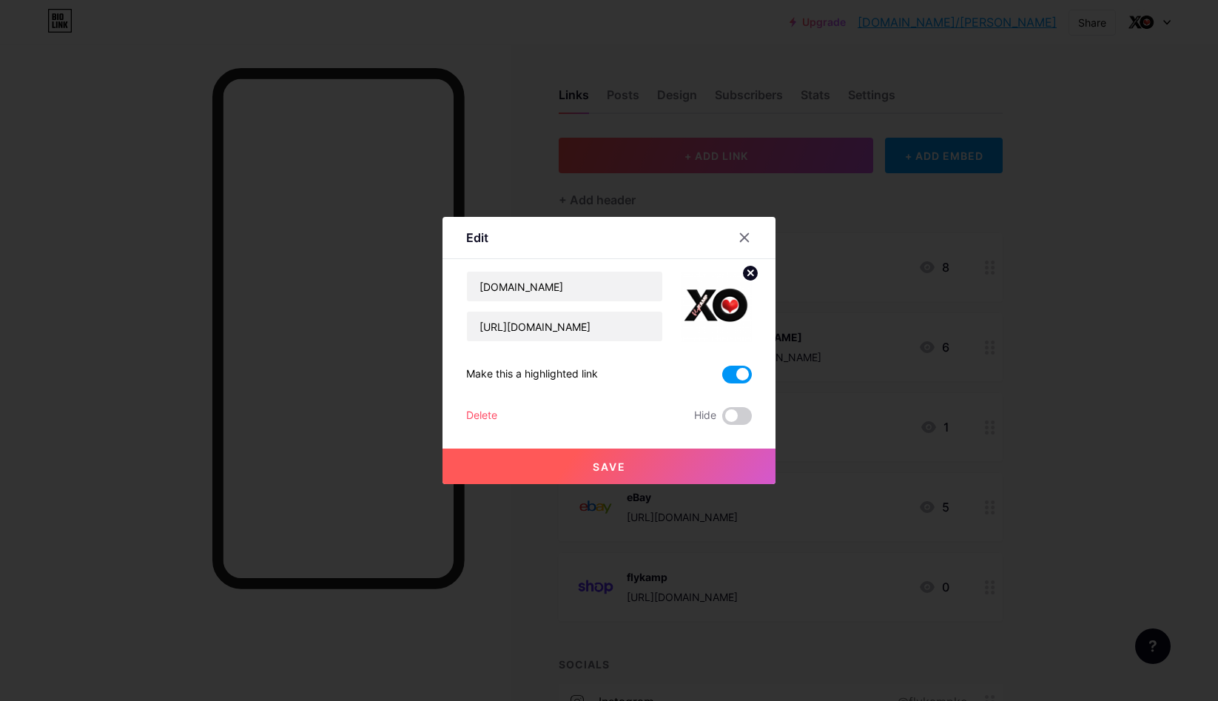
click at [619, 461] on span "Save" at bounding box center [609, 466] width 33 height 13
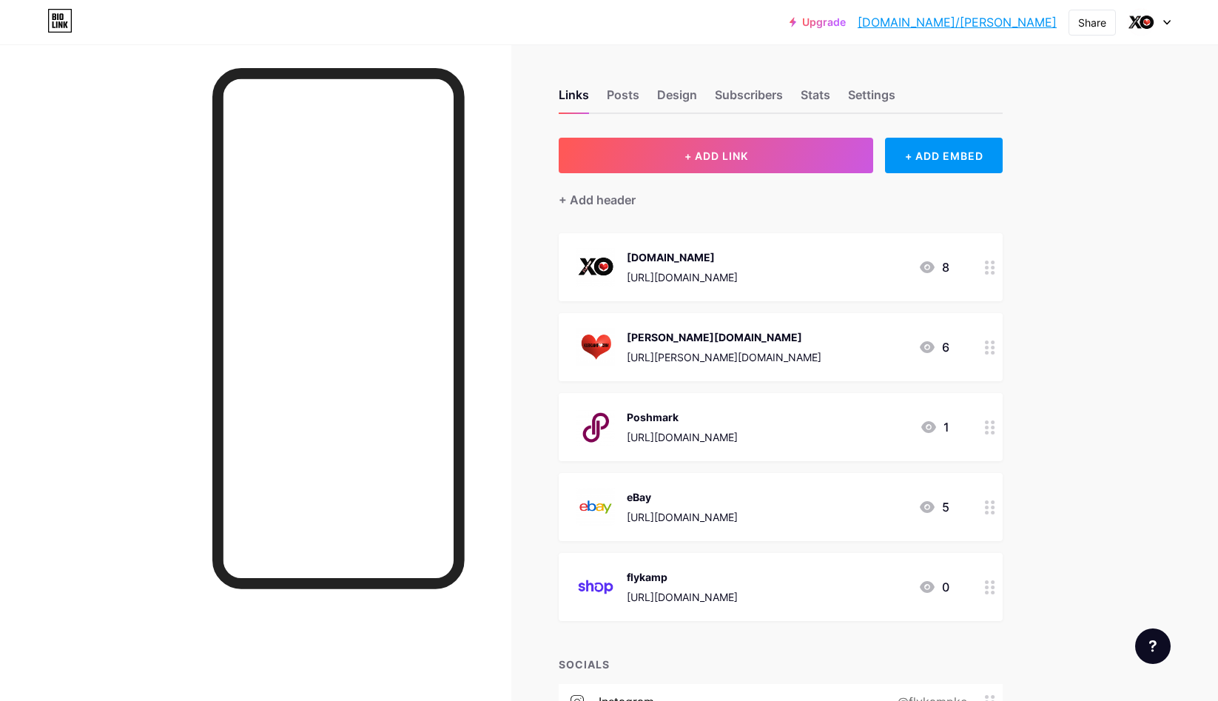
click at [994, 349] on icon at bounding box center [990, 347] width 10 height 14
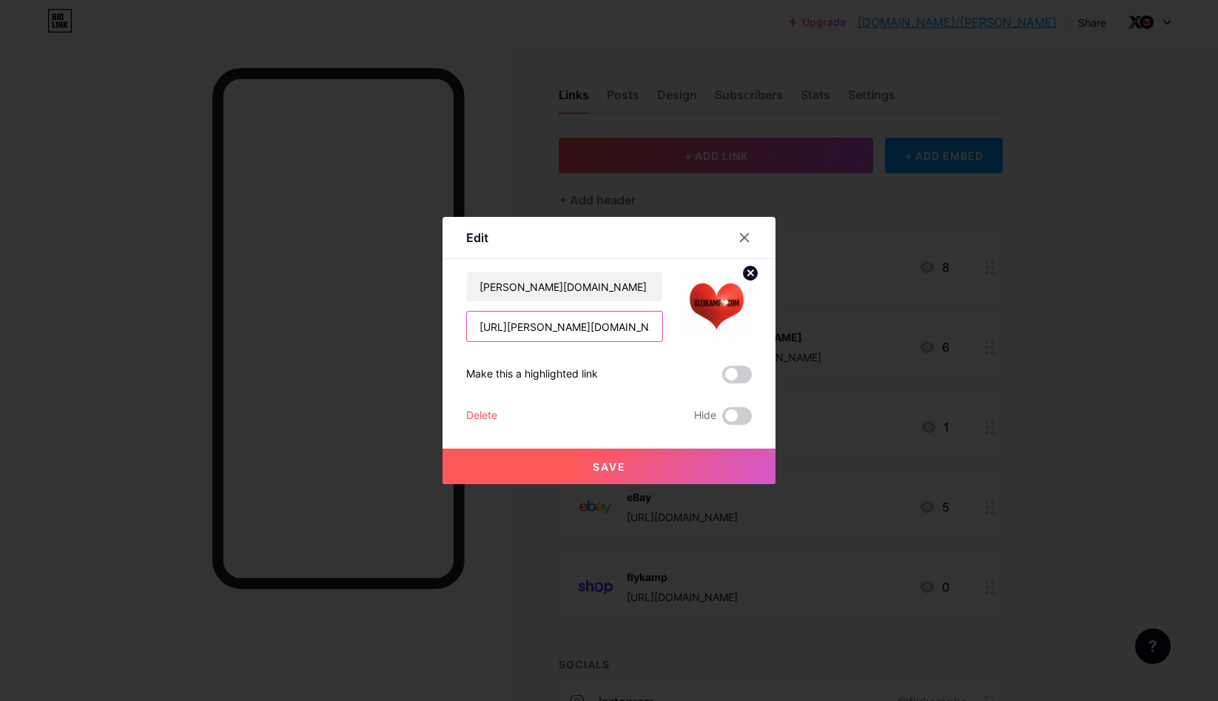
drag, startPoint x: 560, startPoint y: 324, endPoint x: 627, endPoint y: 326, distance: 66.6
click at [627, 326] on input "[URL][PERSON_NAME][DOMAIN_NAME]" at bounding box center [564, 327] width 195 height 30
click at [636, 329] on input "[URL][PERSON_NAME][DOMAIN_NAME]" at bounding box center [564, 327] width 195 height 30
type input "[URL][PERSON_NAME][DOMAIN_NAME]"
click at [615, 460] on span "Save" at bounding box center [609, 466] width 33 height 13
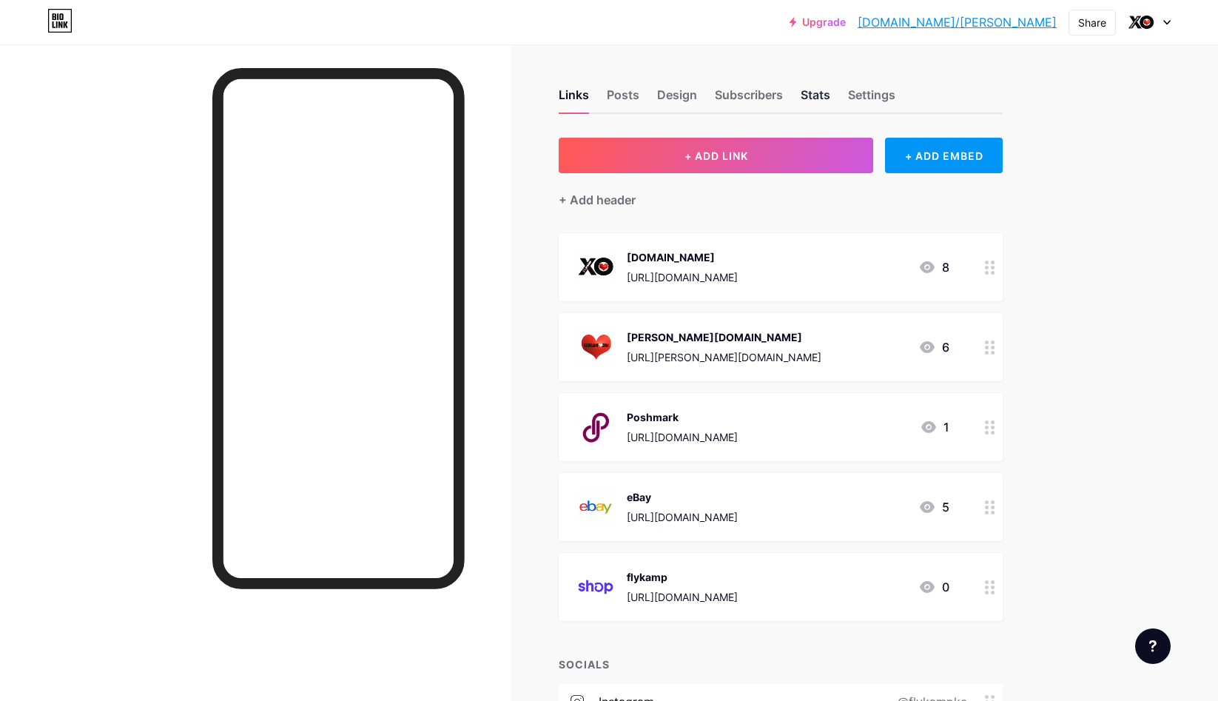
click at [815, 95] on div "Stats" at bounding box center [816, 99] width 30 height 27
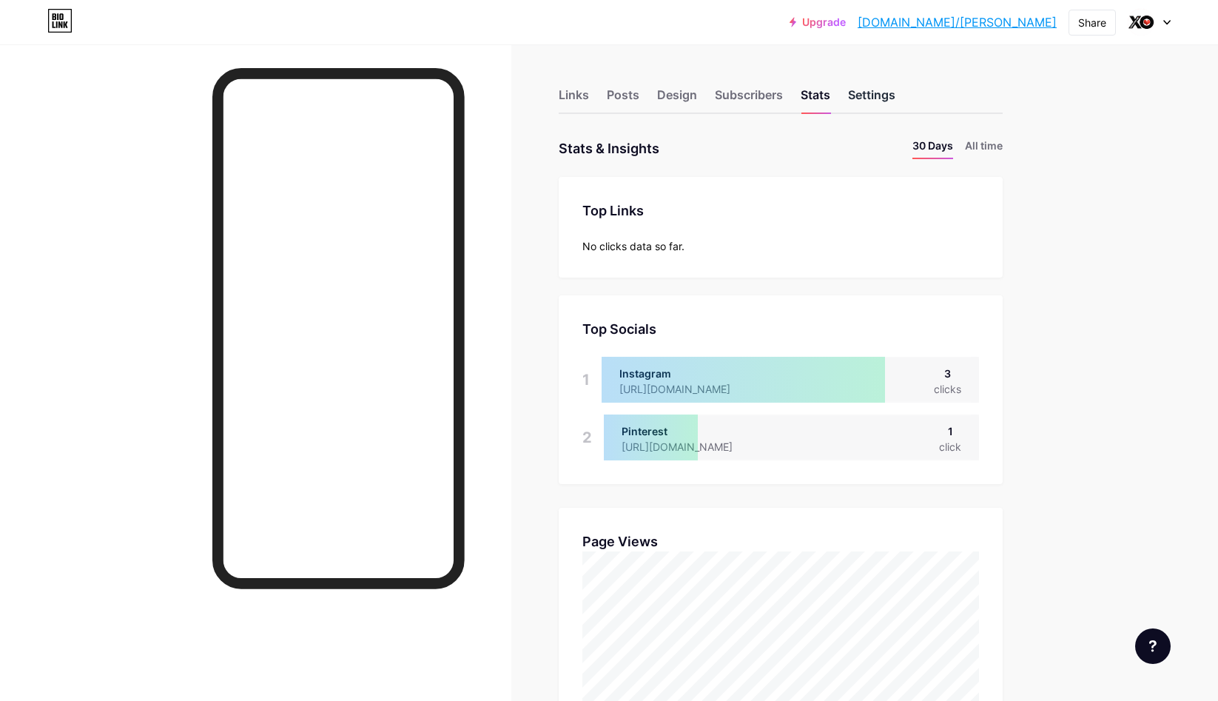
click at [876, 92] on div "Settings" at bounding box center [871, 99] width 47 height 27
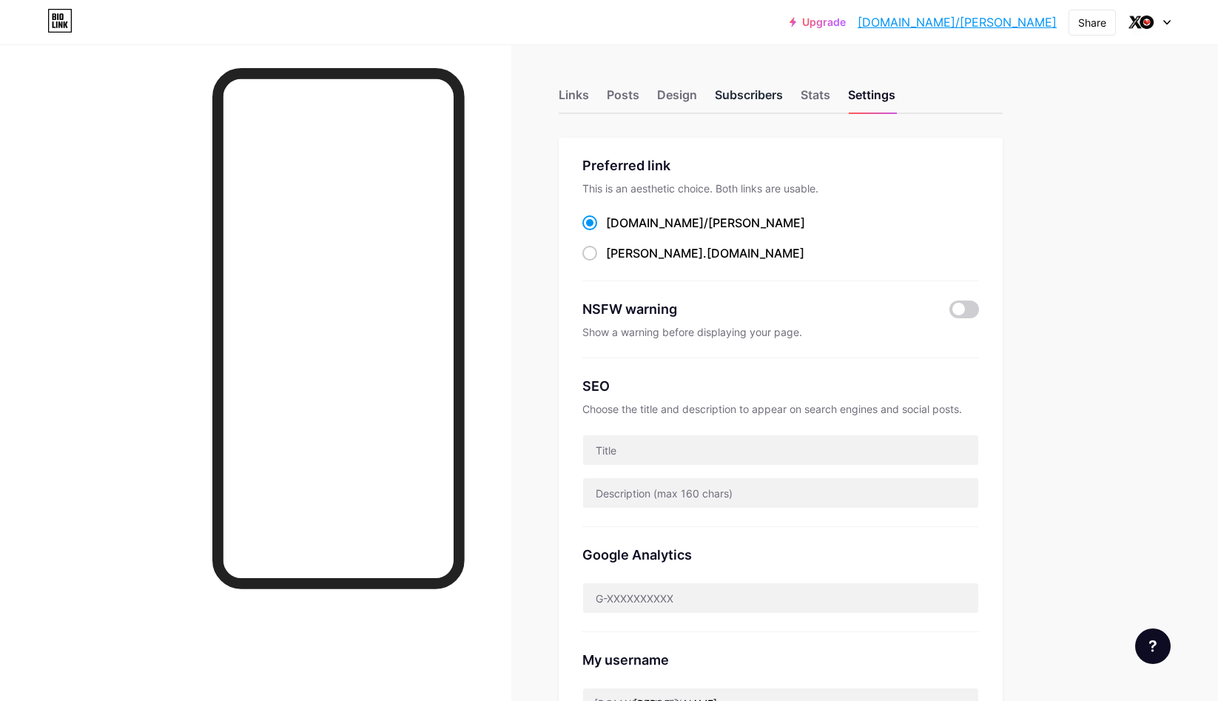
click at [739, 96] on div "Subscribers" at bounding box center [749, 99] width 68 height 27
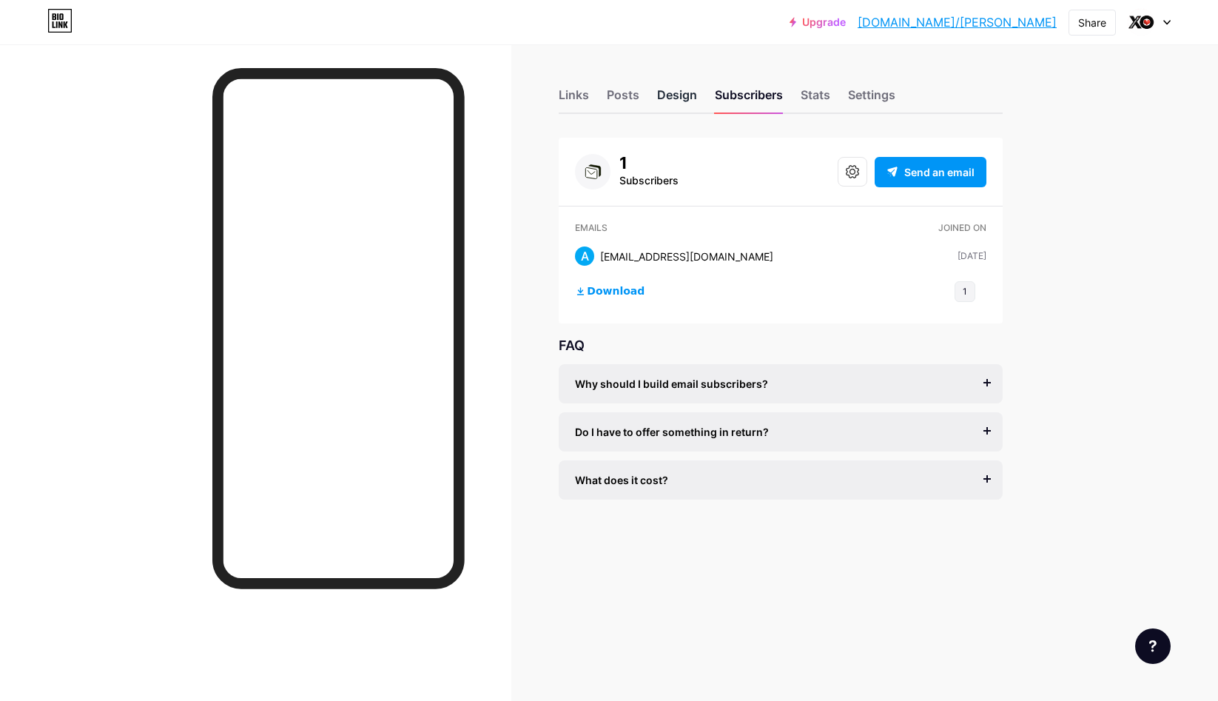
click at [671, 93] on div "Design" at bounding box center [677, 99] width 40 height 27
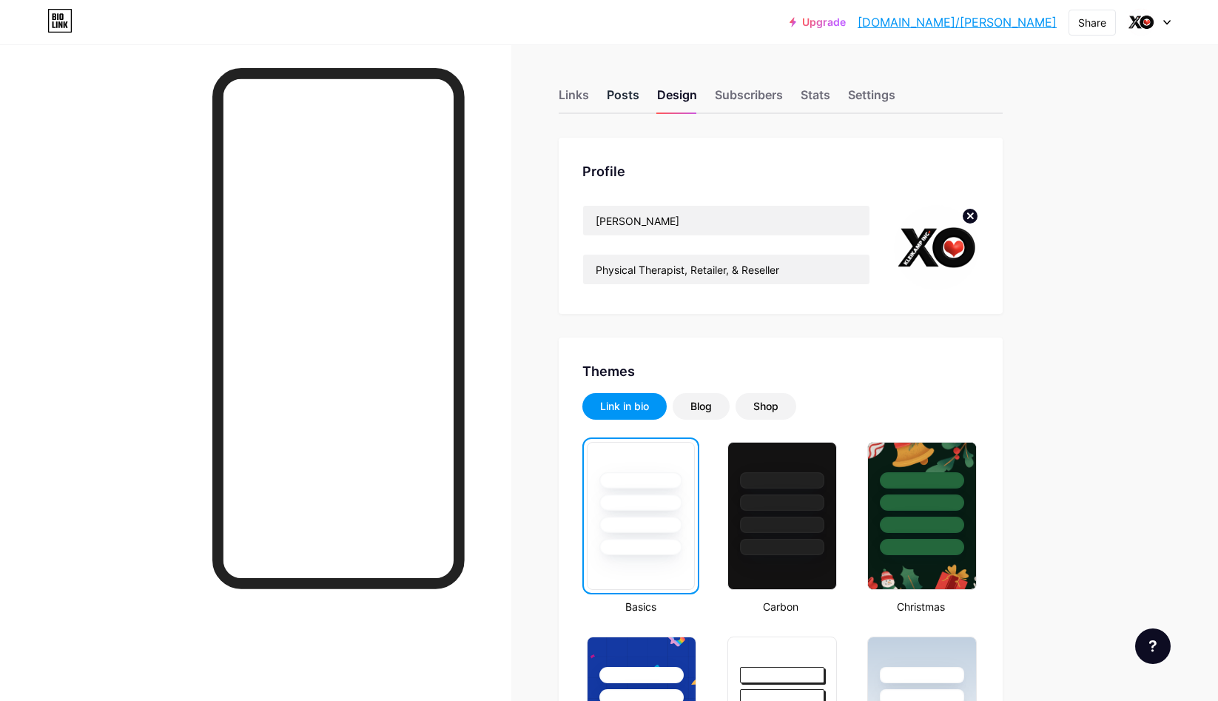
click at [629, 96] on div "Posts" at bounding box center [623, 99] width 33 height 27
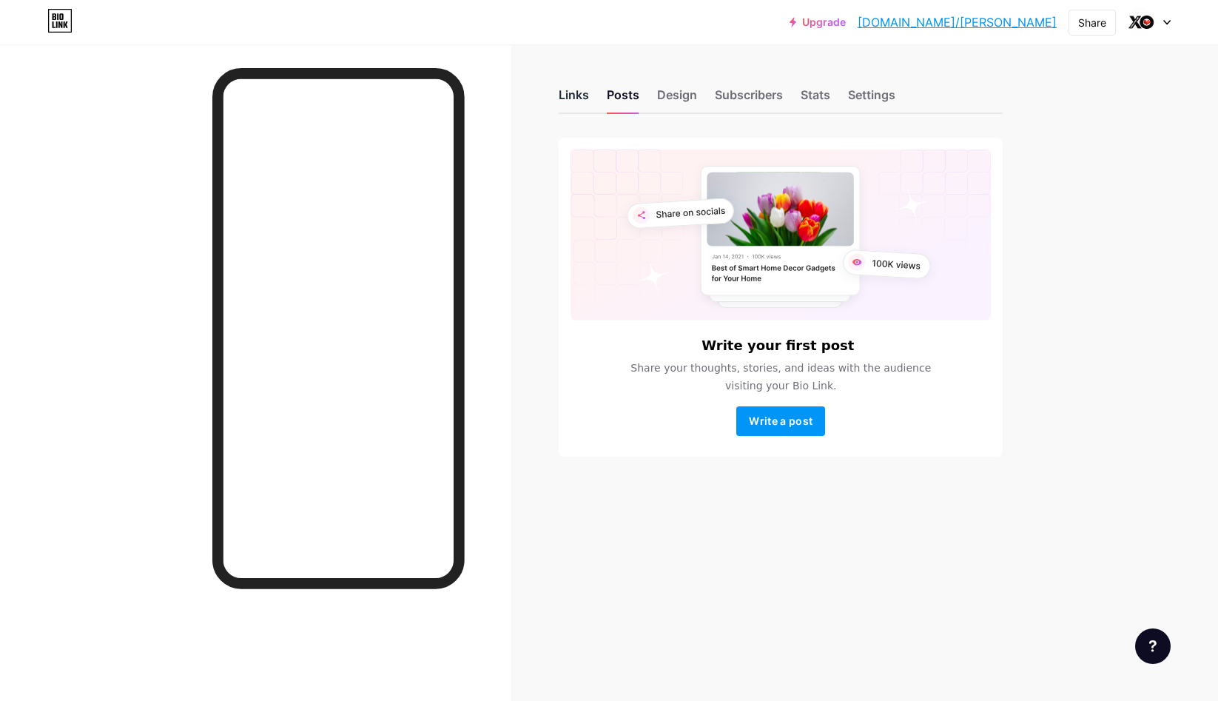
click at [577, 95] on div "Links" at bounding box center [574, 99] width 30 height 27
